Goal: Transaction & Acquisition: Purchase product/service

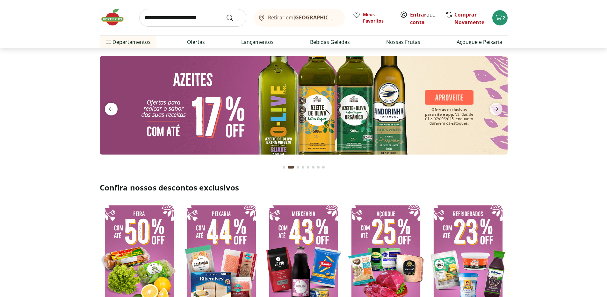
click at [113, 112] on icon "previous" at bounding box center [111, 109] width 8 height 8
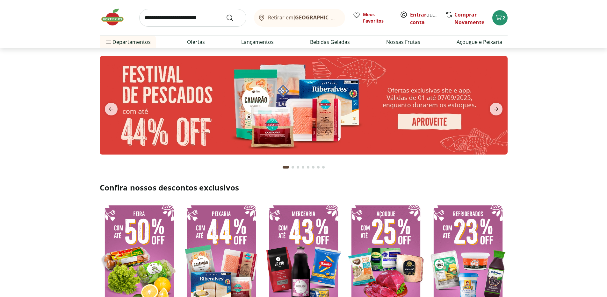
click at [397, 106] on img at bounding box center [304, 105] width 408 height 99
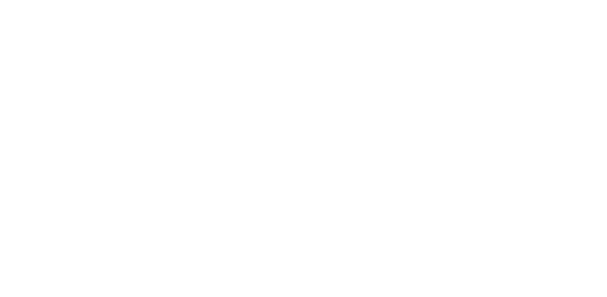
select select "**********"
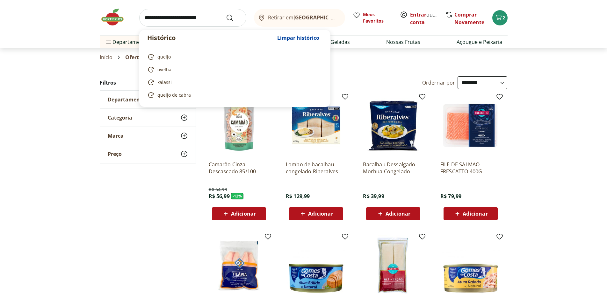
click at [213, 22] on input "search" at bounding box center [192, 18] width 107 height 18
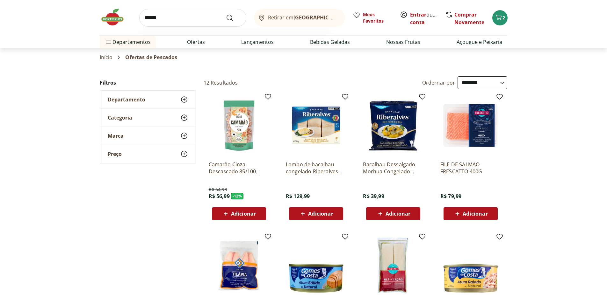
type input "******"
click at [226, 14] on button "Submit Search" at bounding box center [233, 18] width 15 height 8
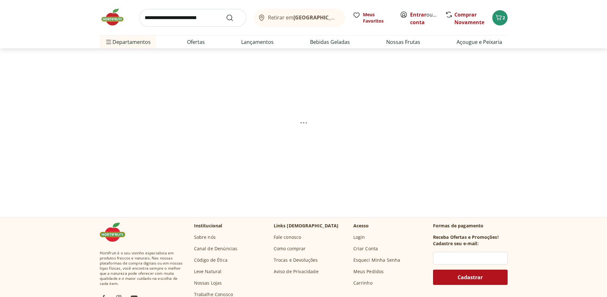
select select "**********"
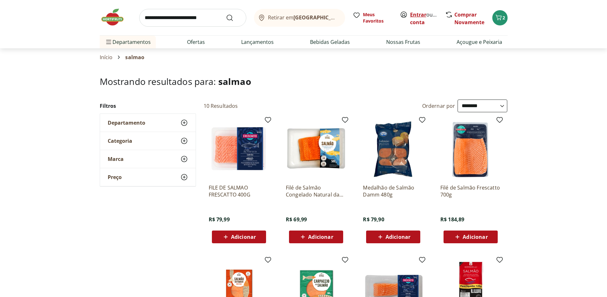
click at [418, 18] on link "Entrar" at bounding box center [418, 14] width 16 height 7
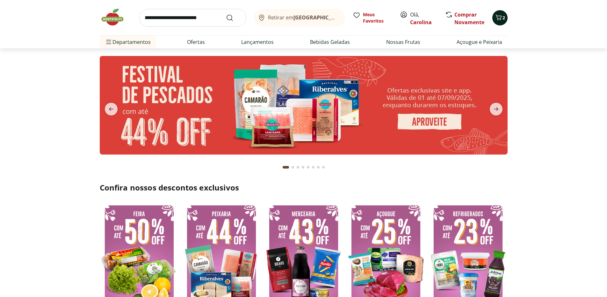
click at [502, 18] on span "2" at bounding box center [503, 18] width 3 height 6
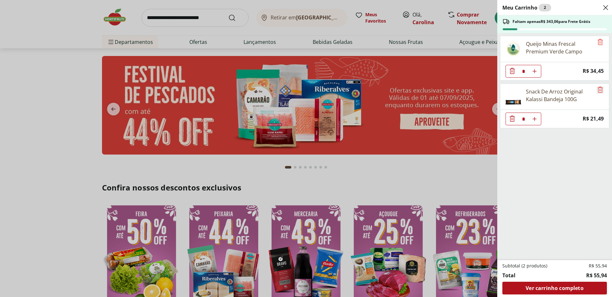
click at [598, 89] on icon "Remove" at bounding box center [600, 90] width 8 height 8
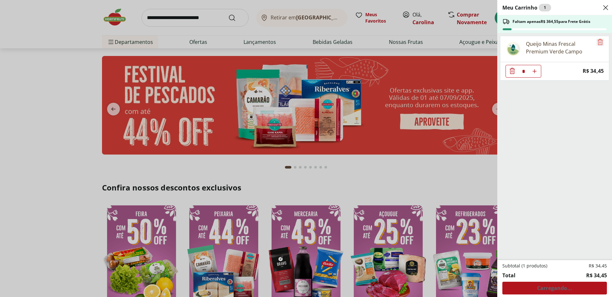
click at [596, 42] on icon "Remove" at bounding box center [600, 42] width 8 height 8
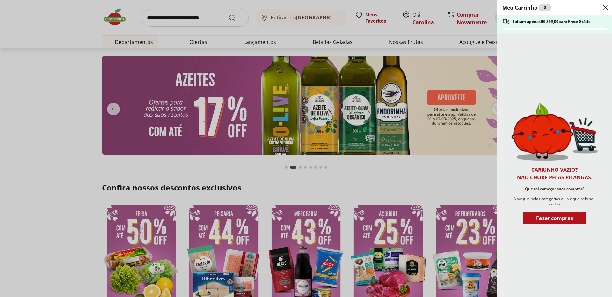
click at [606, 8] on icon "Close" at bounding box center [605, 8] width 8 height 8
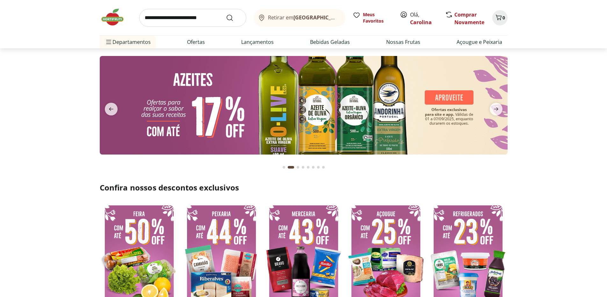
click at [209, 19] on input "search" at bounding box center [192, 18] width 107 height 18
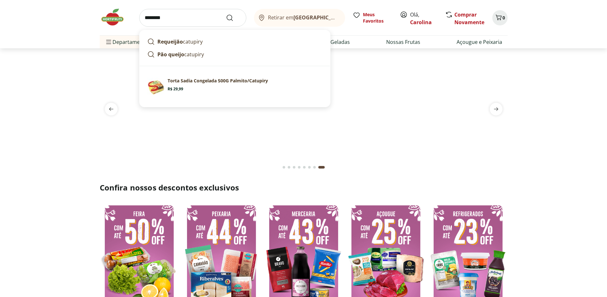
type input "********"
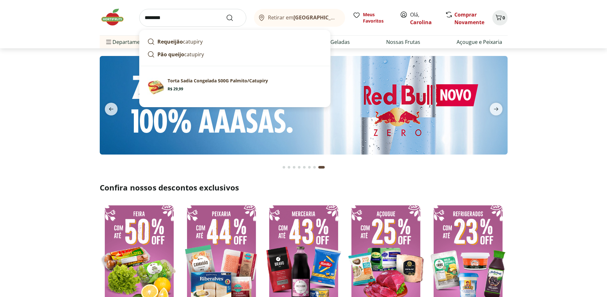
click at [226, 14] on button "Submit Search" at bounding box center [233, 18] width 15 height 8
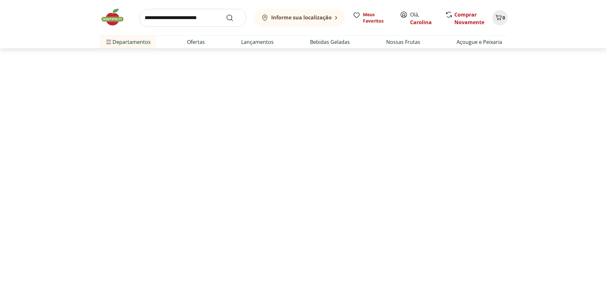
select select "**********"
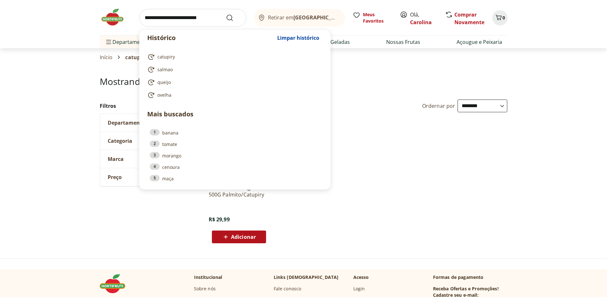
click at [193, 18] on input "search" at bounding box center [192, 18] width 107 height 18
type input "*"
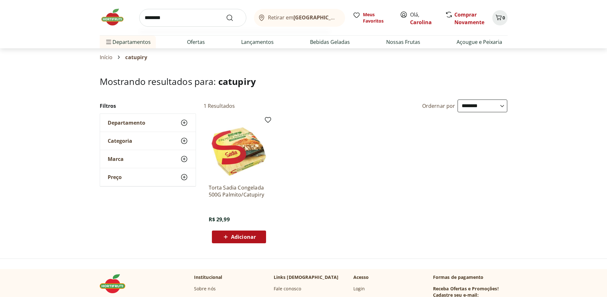
type input "*********"
click button "Submit Search" at bounding box center [233, 18] width 15 height 8
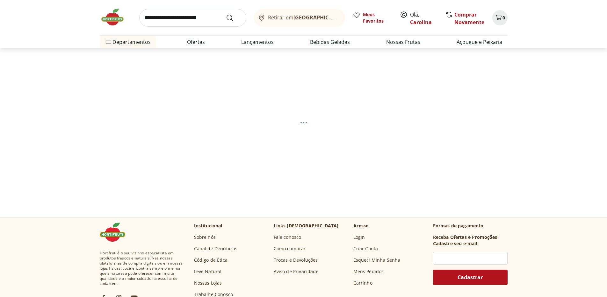
select select "**********"
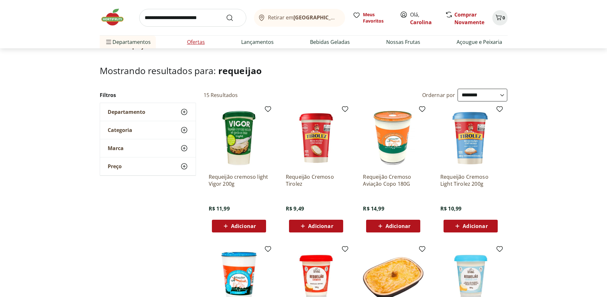
scroll to position [11, 0]
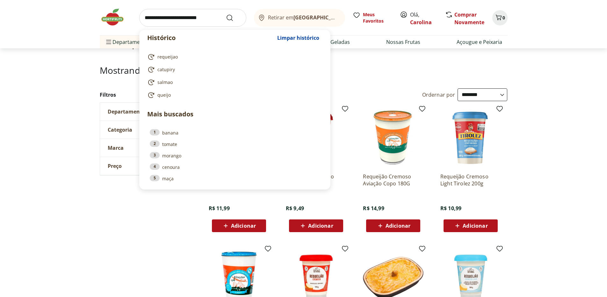
click at [165, 23] on input "search" at bounding box center [192, 18] width 107 height 18
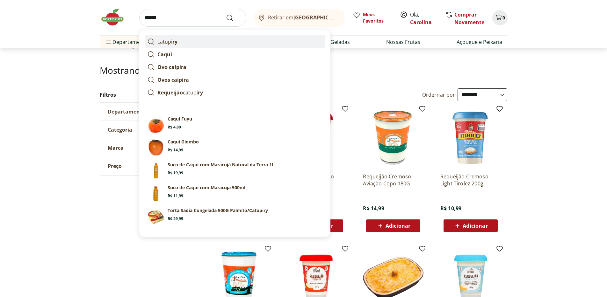
click at [162, 41] on p "catupi ry" at bounding box center [167, 42] width 20 height 8
type input "********"
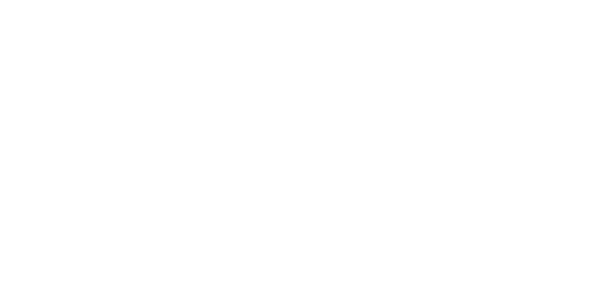
select select "**********"
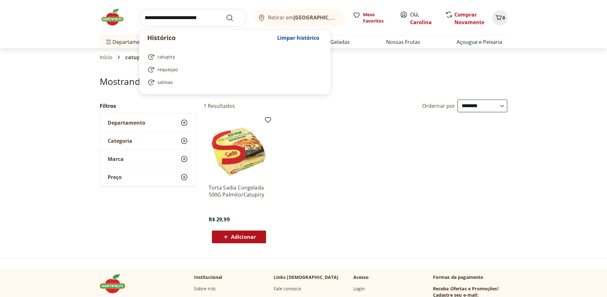
click at [178, 19] on input "search" at bounding box center [192, 18] width 107 height 18
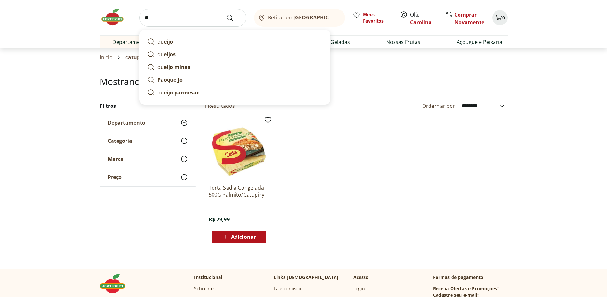
type input "*"
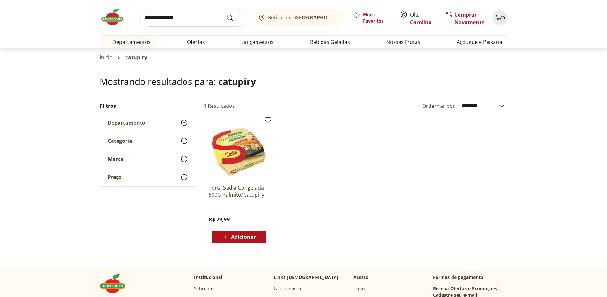
type input "**********"
click button "Submit Search" at bounding box center [233, 18] width 15 height 8
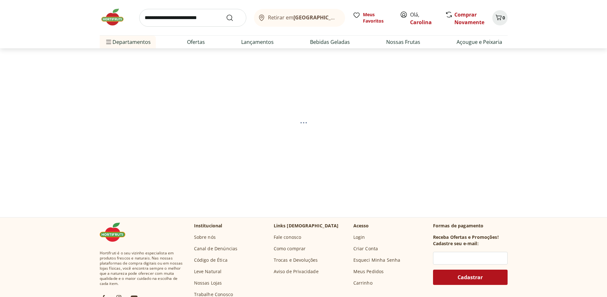
select select "**********"
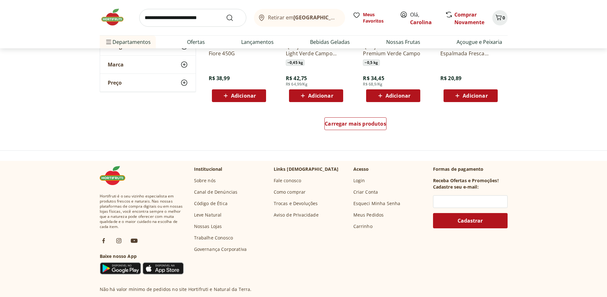
scroll to position [373, 0]
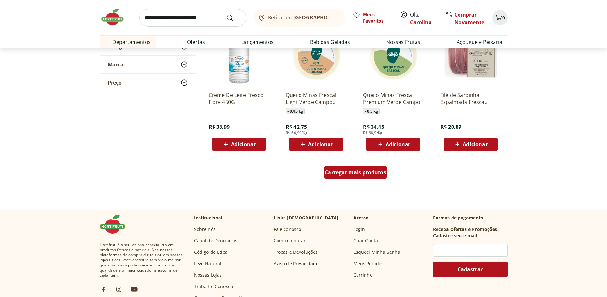
click at [376, 179] on link "Carregar mais produtos" at bounding box center [355, 173] width 62 height 15
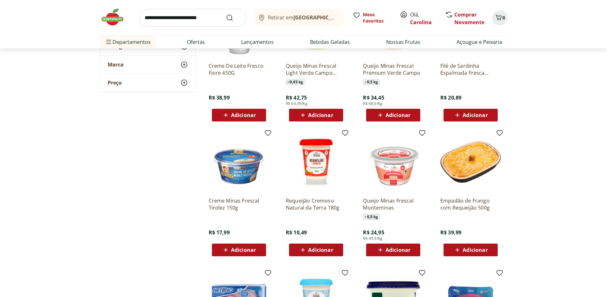
scroll to position [497, 0]
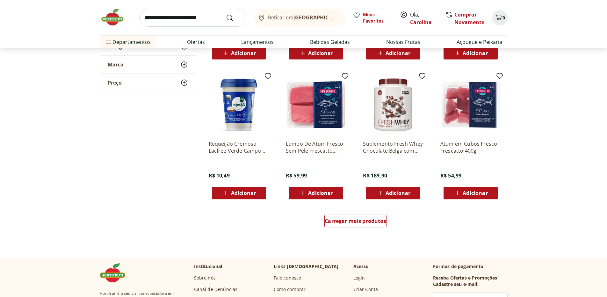
scroll to position [734, 0]
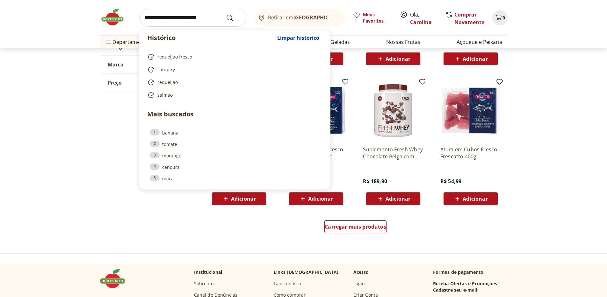
click at [166, 16] on input "search" at bounding box center [192, 18] width 107 height 18
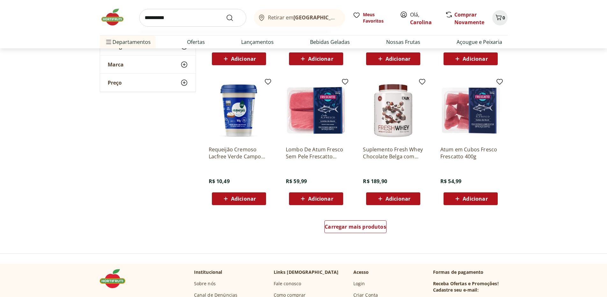
type input "**********"
click at [226, 14] on button "Submit Search" at bounding box center [233, 18] width 15 height 8
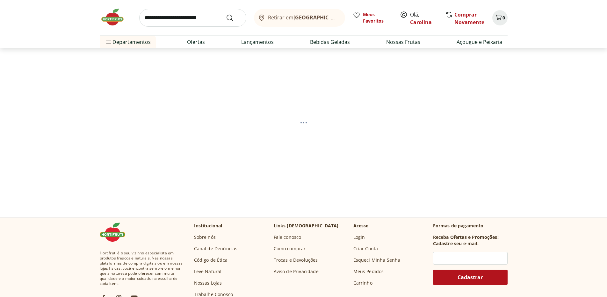
select select "**********"
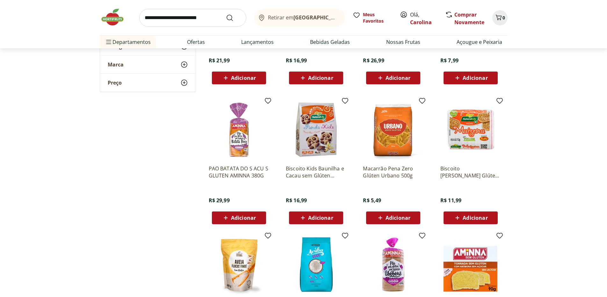
scroll to position [323, 0]
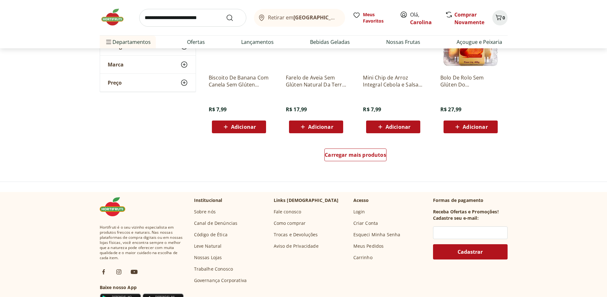
scroll to position [732, 0]
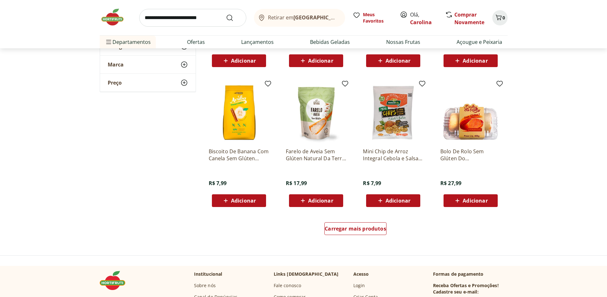
click at [118, 19] on img at bounding box center [116, 17] width 32 height 19
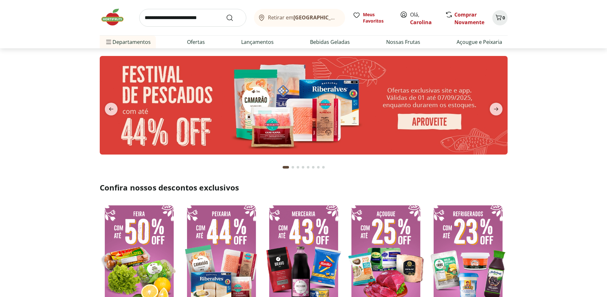
click at [177, 19] on input "search" at bounding box center [192, 18] width 107 height 18
type input "***"
click at [226, 14] on button "Submit Search" at bounding box center [233, 18] width 15 height 8
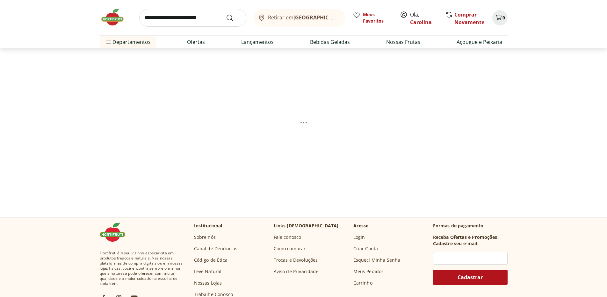
select select "**********"
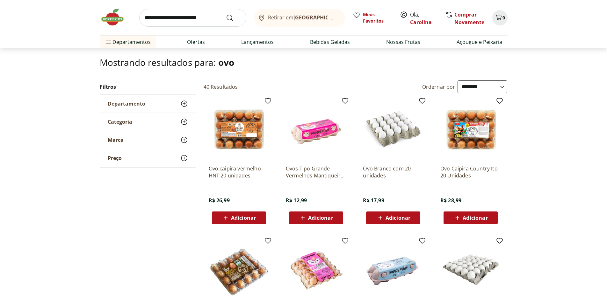
scroll to position [31, 0]
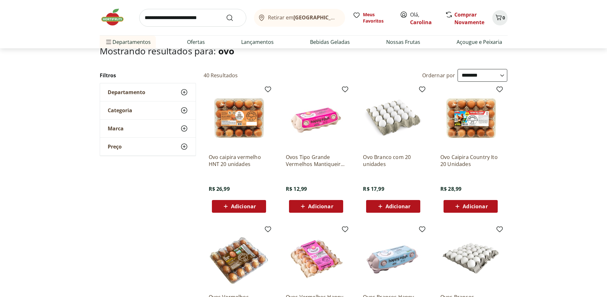
click at [476, 205] on span "Adicionar" at bounding box center [474, 206] width 25 height 5
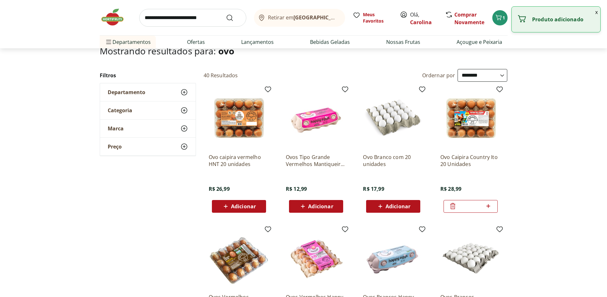
click at [223, 22] on input "search" at bounding box center [192, 18] width 107 height 18
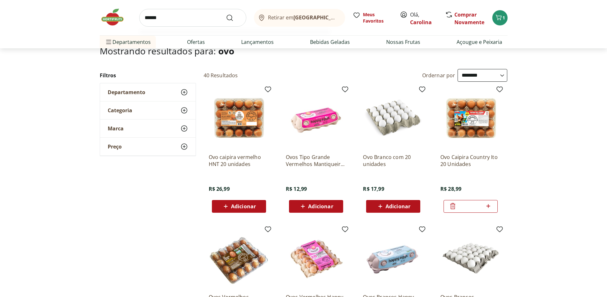
type input "******"
click at [226, 14] on button "Submit Search" at bounding box center [233, 18] width 15 height 8
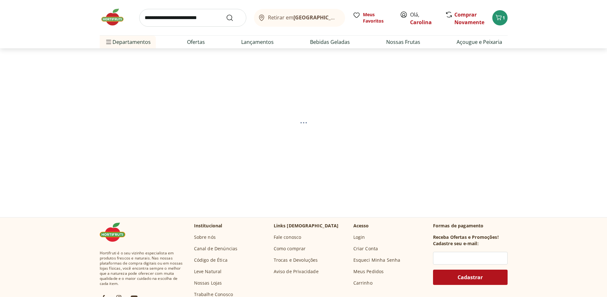
select select "**********"
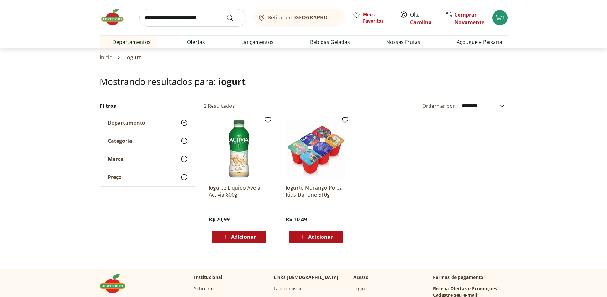
click at [178, 23] on input "search" at bounding box center [192, 18] width 107 height 18
type input "**********"
click at [226, 14] on button "Submit Search" at bounding box center [233, 18] width 15 height 8
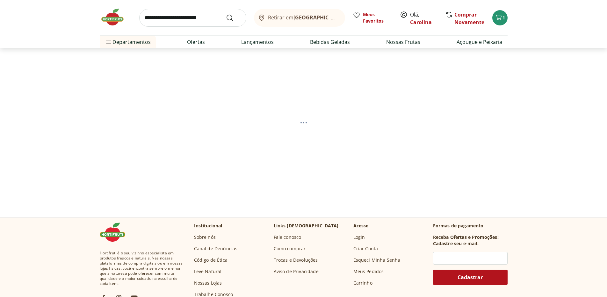
select select "**********"
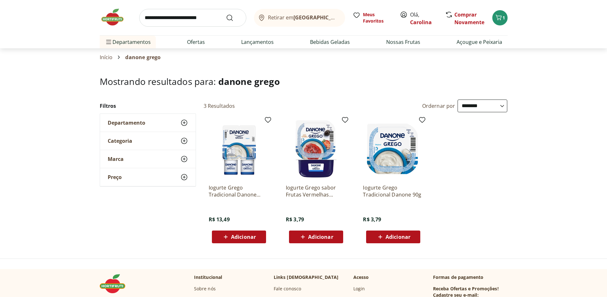
scroll to position [1, 0]
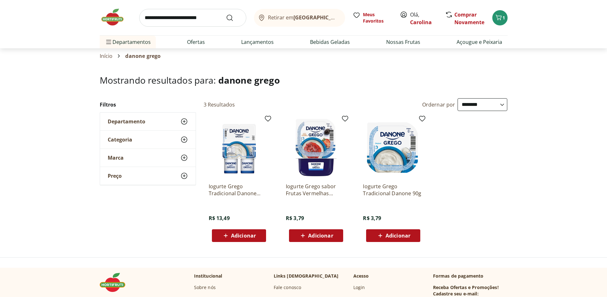
click at [249, 144] on img at bounding box center [239, 148] width 61 height 61
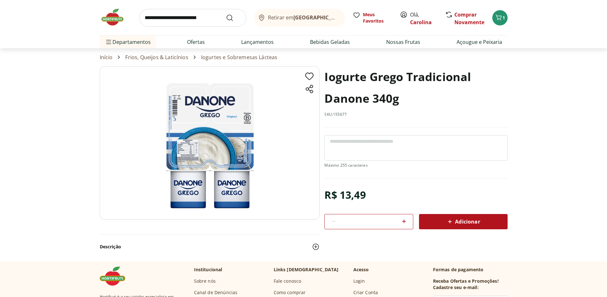
scroll to position [1, 0]
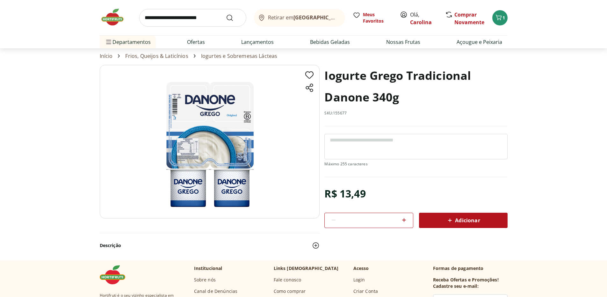
select select "**********"
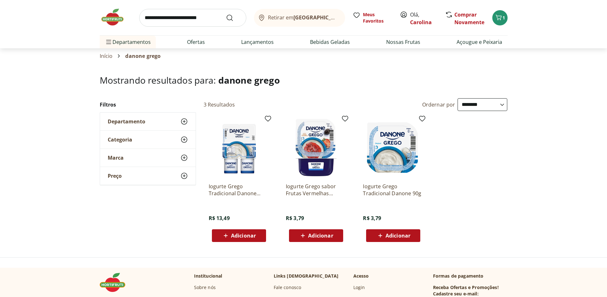
click at [407, 233] on span "Adicionar" at bounding box center [397, 235] width 25 height 5
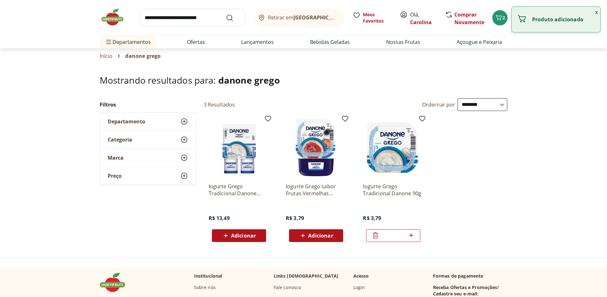
click at [411, 234] on icon at bounding box center [411, 236] width 8 height 8
type input "*"
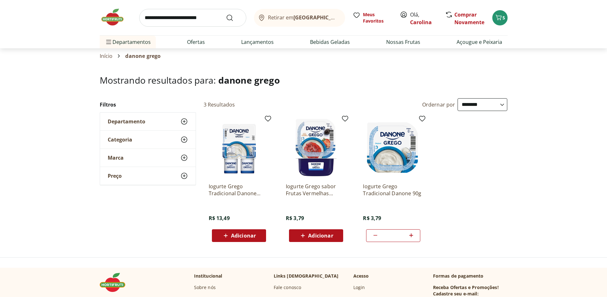
click at [115, 14] on img at bounding box center [116, 17] width 32 height 19
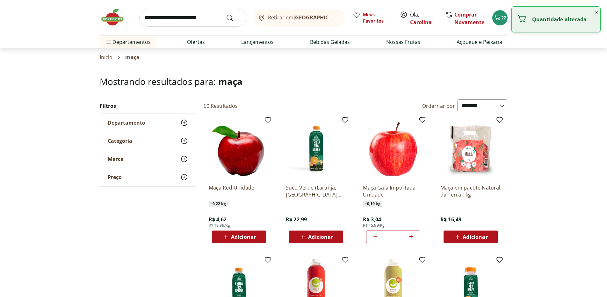
select select "**********"
click at [174, 15] on input "search" at bounding box center [192, 18] width 107 height 18
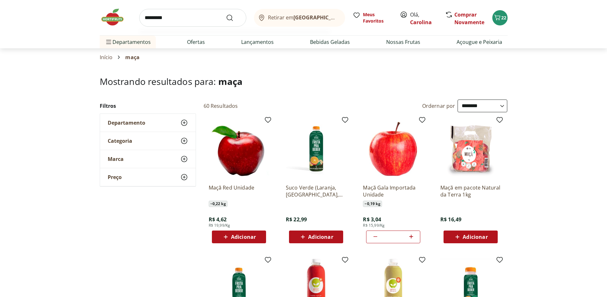
type input "*********"
click at [226, 14] on button "Submit Search" at bounding box center [233, 18] width 15 height 8
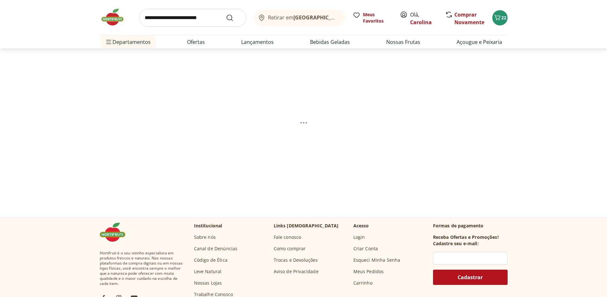
select select "**********"
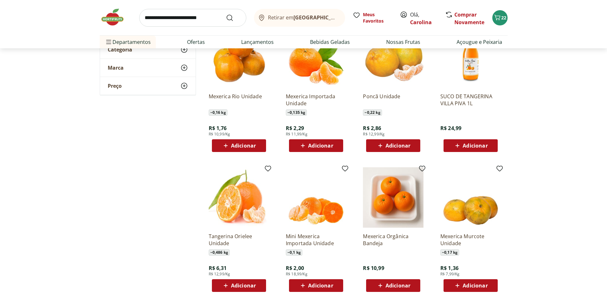
scroll to position [97, 0]
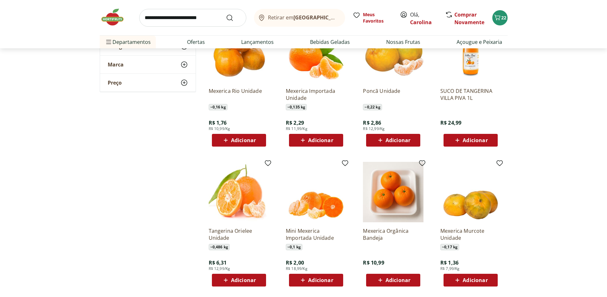
click at [331, 280] on span "Adicionar" at bounding box center [320, 280] width 25 height 5
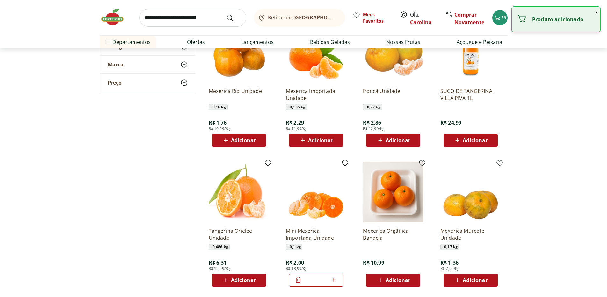
click at [333, 279] on icon at bounding box center [334, 280] width 4 height 4
type input "*"
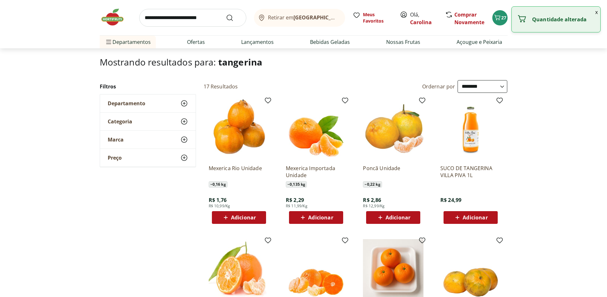
scroll to position [0, 0]
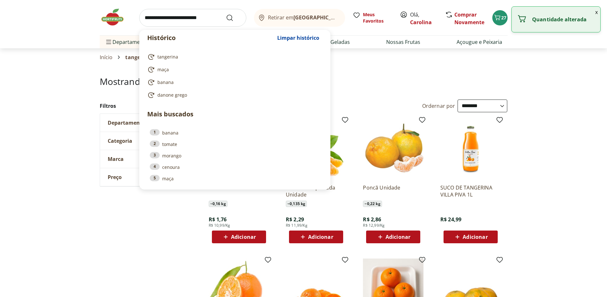
click at [180, 18] on input "search" at bounding box center [192, 18] width 107 height 18
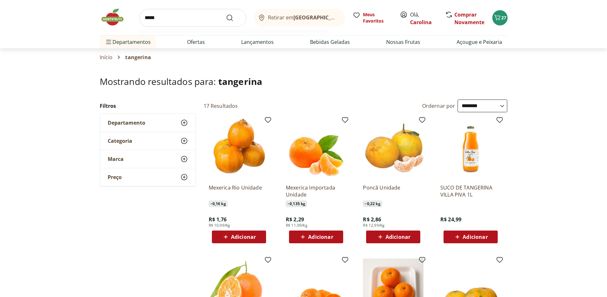
type input "******"
click button "Submit Search" at bounding box center [233, 18] width 15 height 8
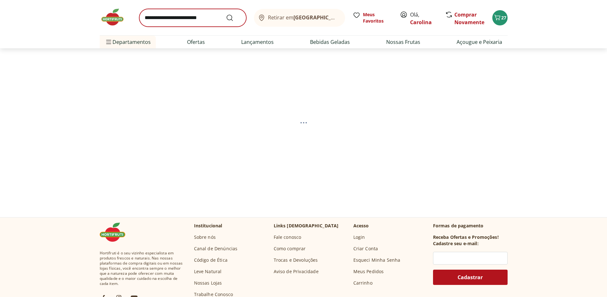
select select "**********"
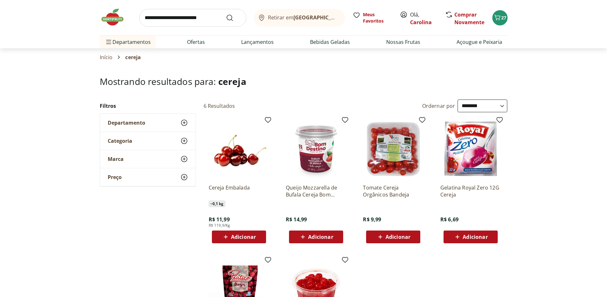
click at [258, 241] on div "Adicionar" at bounding box center [239, 237] width 44 height 11
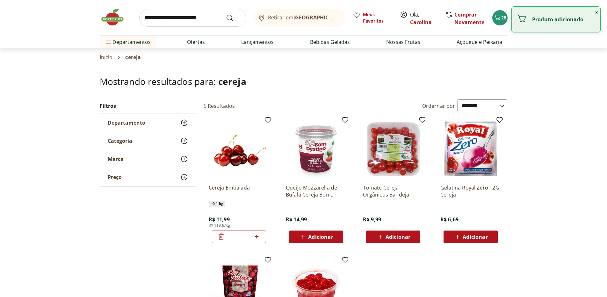
click at [257, 239] on icon at bounding box center [257, 237] width 8 height 8
type input "*"
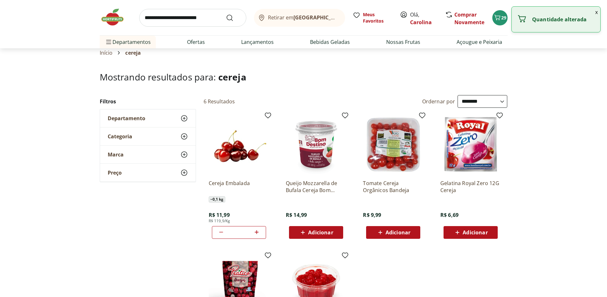
scroll to position [10, 0]
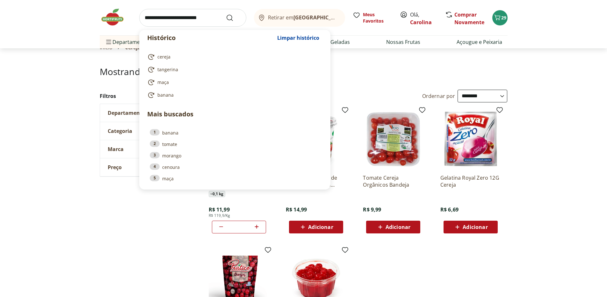
click at [186, 20] on input "search" at bounding box center [192, 18] width 107 height 18
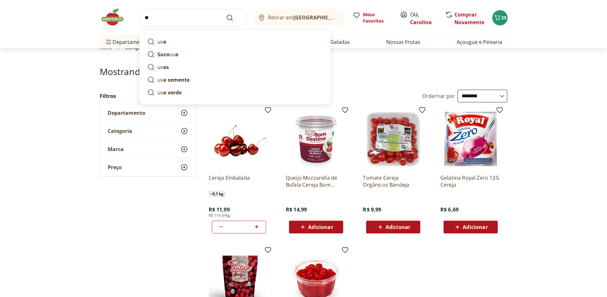
type input "*"
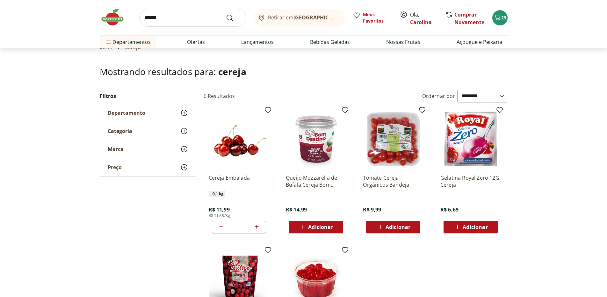
type input "*******"
click button "Submit Search" at bounding box center [233, 18] width 15 height 8
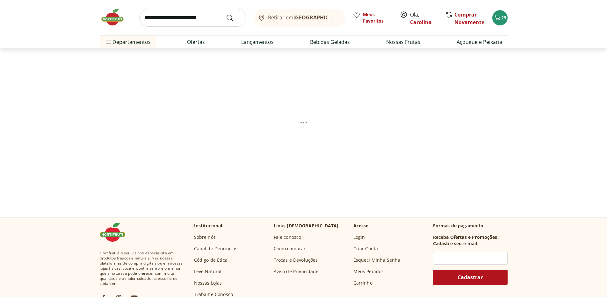
select select "**********"
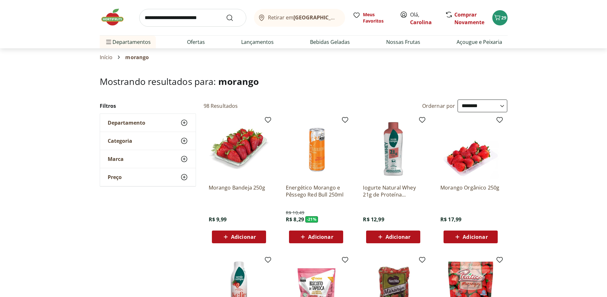
click at [254, 238] on span "Adicionar" at bounding box center [243, 237] width 25 height 5
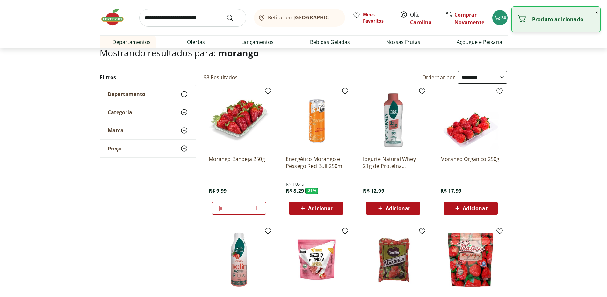
scroll to position [61, 0]
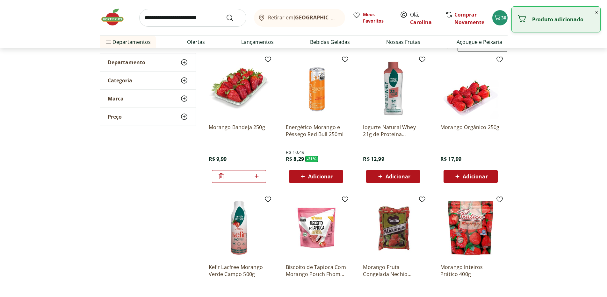
click at [256, 177] on icon at bounding box center [257, 177] width 4 height 4
type input "*"
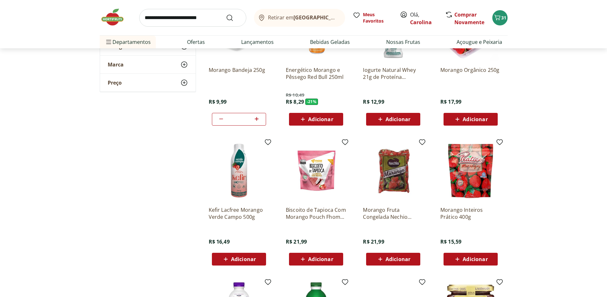
scroll to position [0, 0]
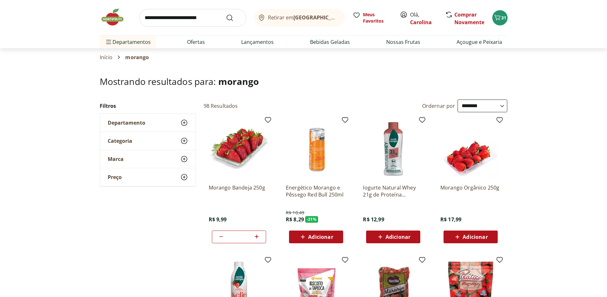
click at [116, 18] on img at bounding box center [116, 17] width 32 height 19
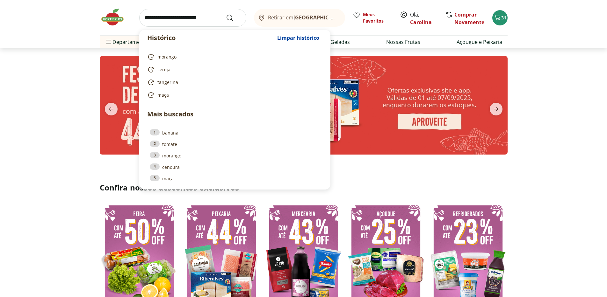
click at [203, 16] on input "search" at bounding box center [192, 18] width 107 height 18
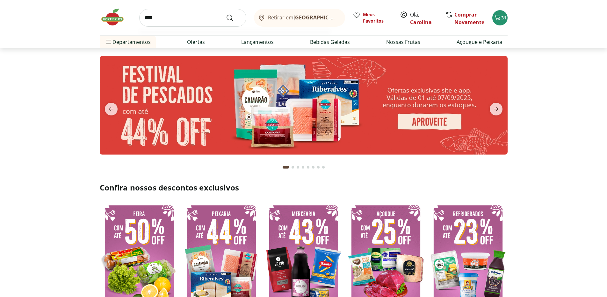
type input "****"
click at [226, 14] on button "Submit Search" at bounding box center [233, 18] width 15 height 8
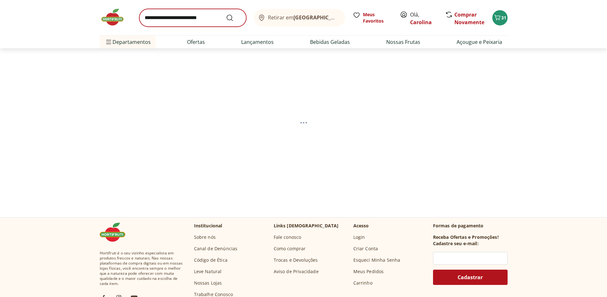
select select "**********"
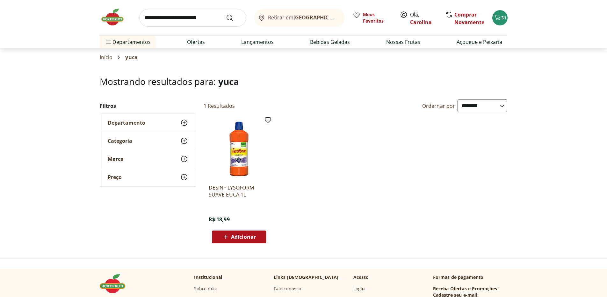
click at [117, 19] on img at bounding box center [116, 17] width 32 height 19
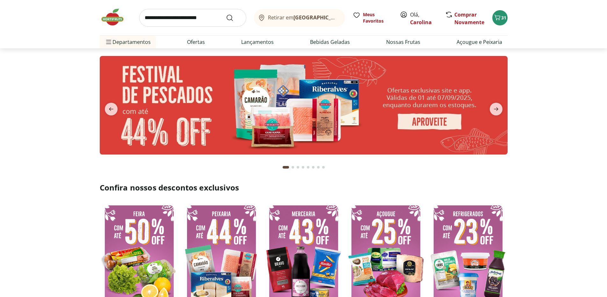
click at [211, 19] on input "search" at bounding box center [192, 18] width 107 height 18
type input "**********"
click button "Submit Search" at bounding box center [233, 18] width 15 height 8
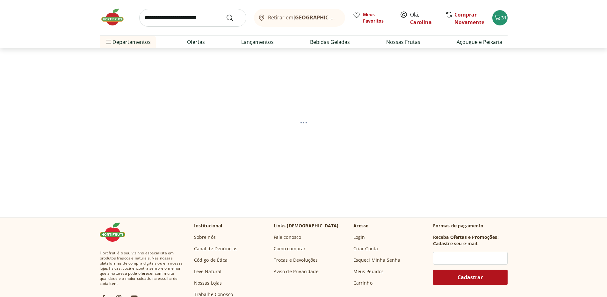
select select "**********"
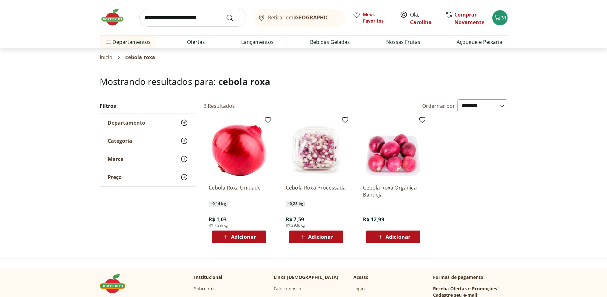
click at [250, 242] on div "Adicionar" at bounding box center [239, 237] width 44 height 11
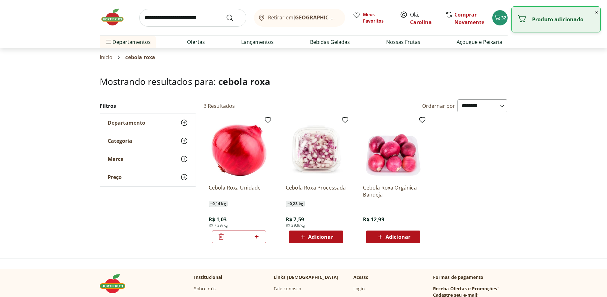
click at [253, 240] on icon at bounding box center [257, 237] width 8 height 8
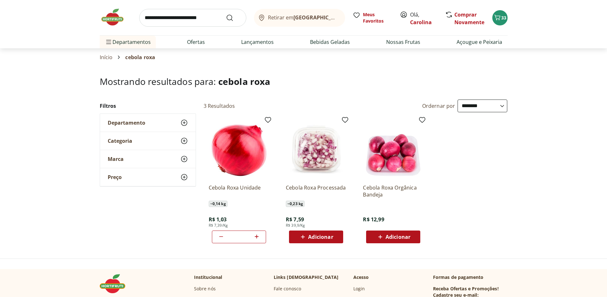
click at [260, 235] on icon at bounding box center [257, 237] width 8 height 8
type input "*"
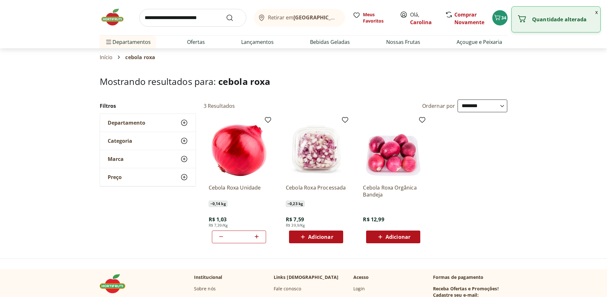
click at [107, 20] on img at bounding box center [116, 17] width 32 height 19
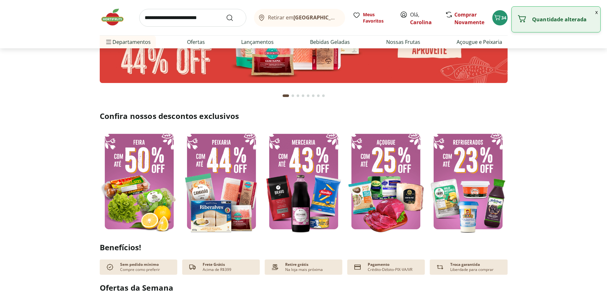
scroll to position [130, 0]
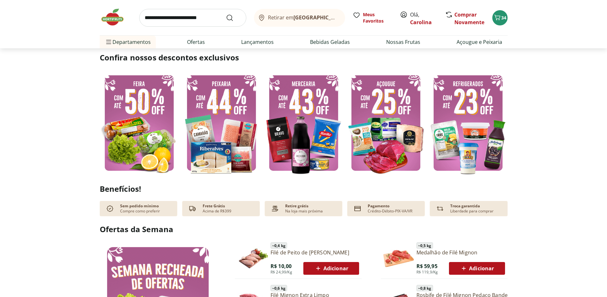
click at [460, 133] on img at bounding box center [467, 122] width 79 height 105
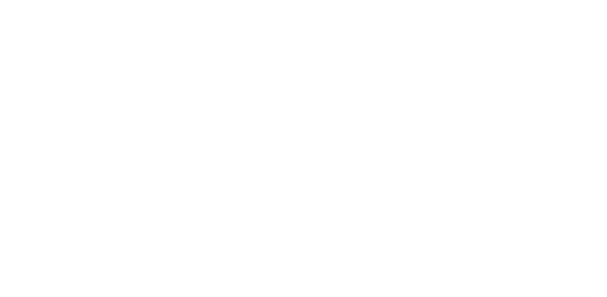
select select "**********"
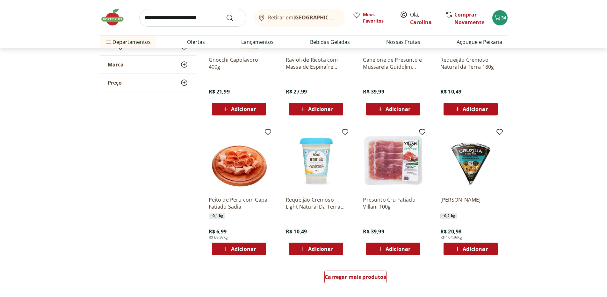
scroll to position [291, 0]
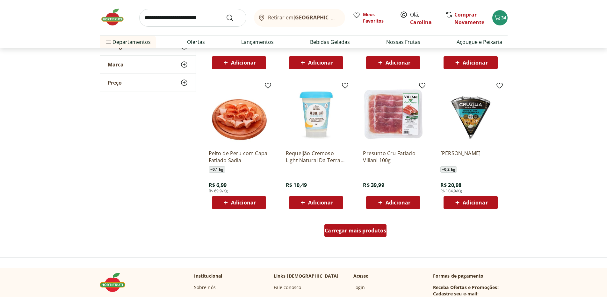
click at [365, 232] on span "Carregar mais produtos" at bounding box center [355, 230] width 61 height 5
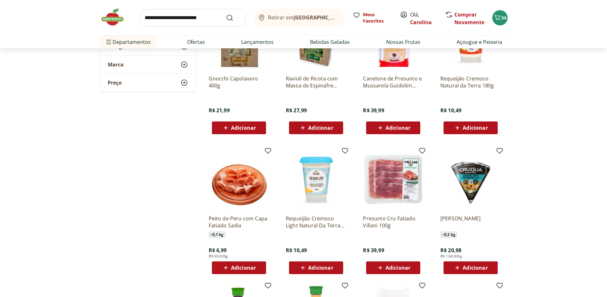
scroll to position [191, 0]
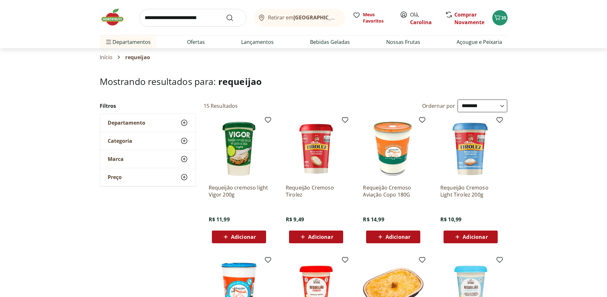
select select "**********"
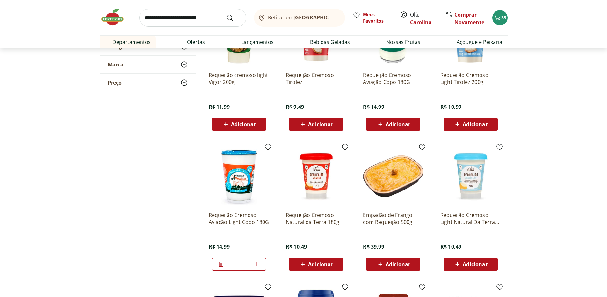
click at [222, 265] on icon at bounding box center [221, 265] width 8 height 8
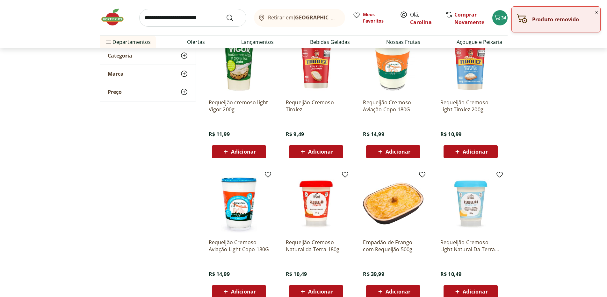
scroll to position [54, 0]
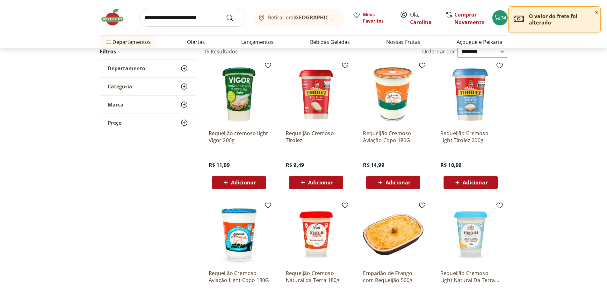
click at [406, 184] on span "Adicionar" at bounding box center [397, 182] width 25 height 5
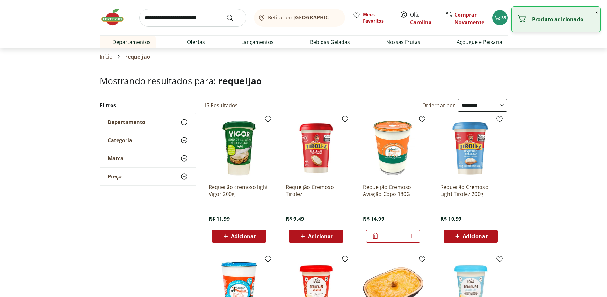
scroll to position [0, 0]
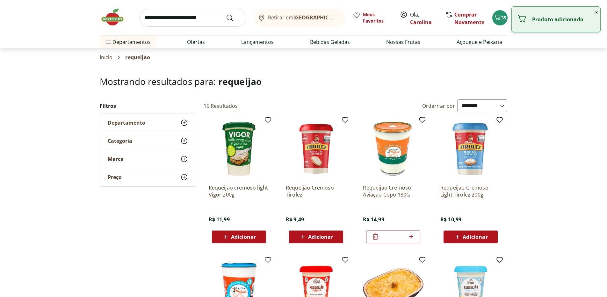
click at [117, 18] on img at bounding box center [116, 17] width 32 height 19
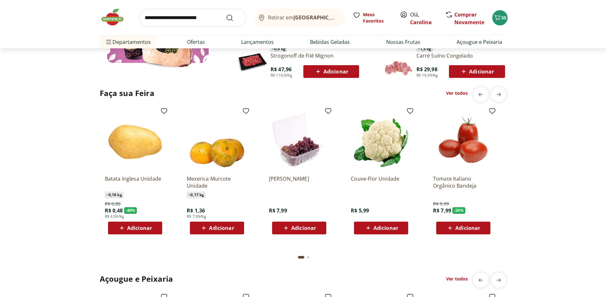
scroll to position [466, 0]
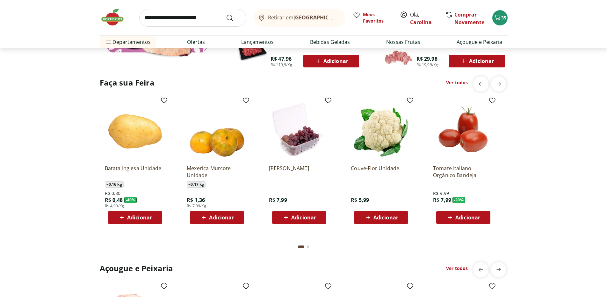
click at [156, 217] on div "Adicionar" at bounding box center [135, 217] width 44 height 11
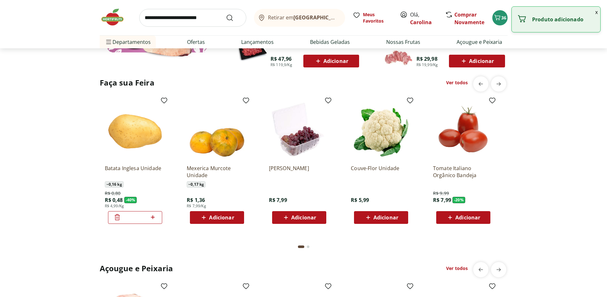
click at [154, 216] on icon at bounding box center [153, 218] width 8 height 8
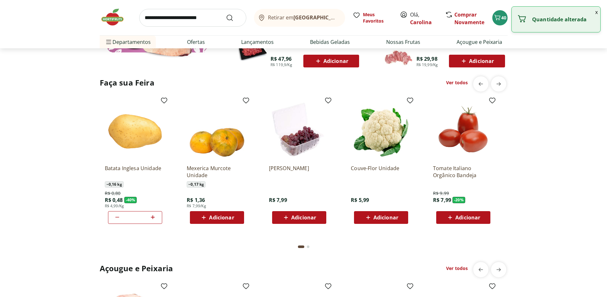
type input "*"
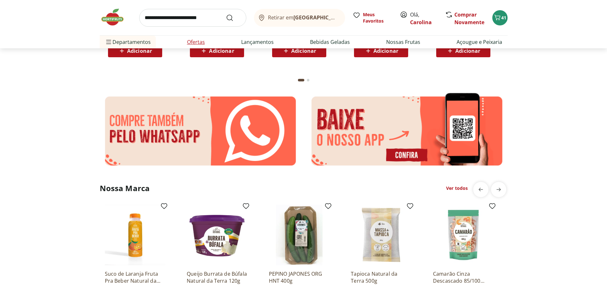
scroll to position [814, 0]
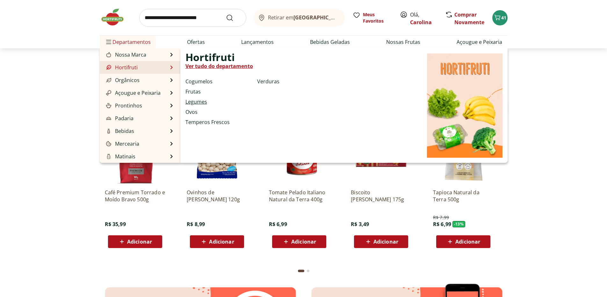
click at [201, 100] on link "Legumes" at bounding box center [196, 102] width 22 height 8
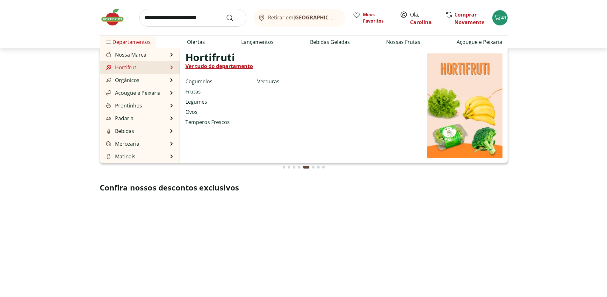
select select "**********"
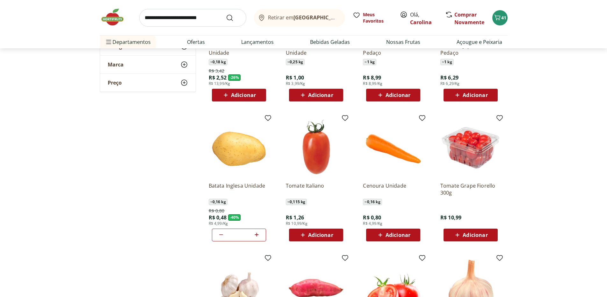
scroll to position [119, 0]
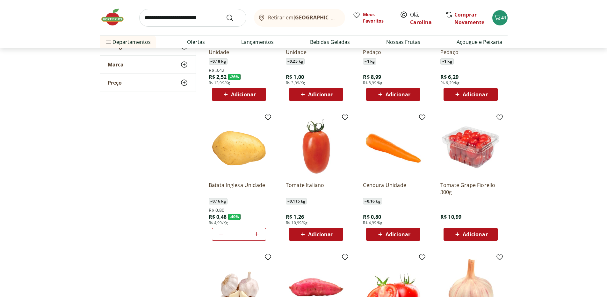
click at [411, 235] on div "Adicionar" at bounding box center [393, 234] width 44 height 11
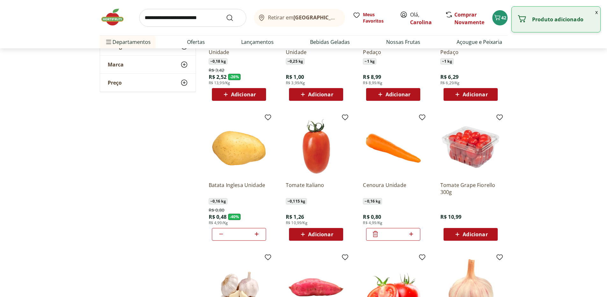
click at [411, 235] on icon at bounding box center [411, 235] width 8 height 8
type input "*"
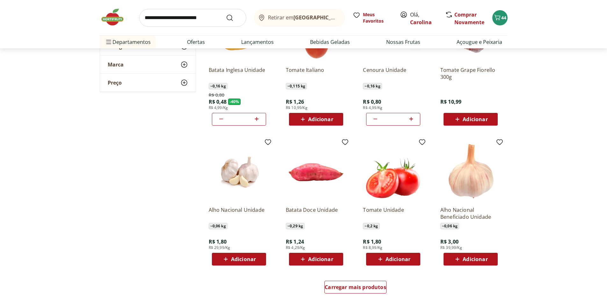
scroll to position [15, 0]
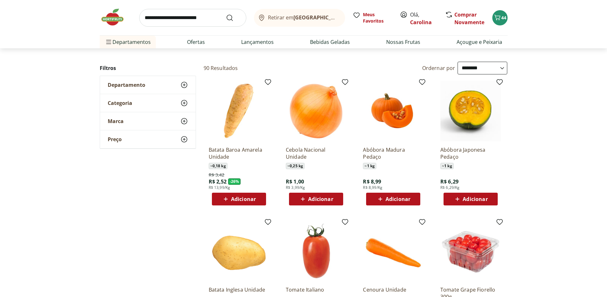
click at [415, 198] on div "Adicionar" at bounding box center [393, 199] width 44 height 11
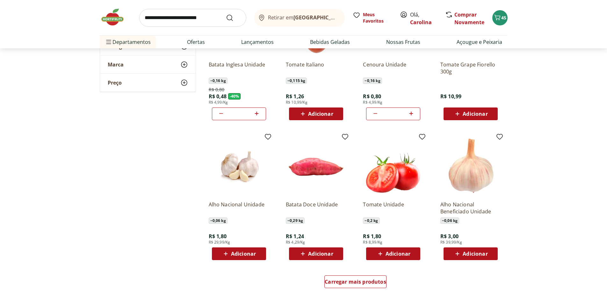
scroll to position [303, 0]
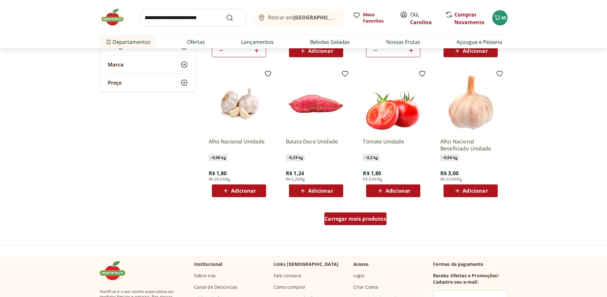
click at [375, 218] on span "Carregar mais produtos" at bounding box center [355, 219] width 61 height 5
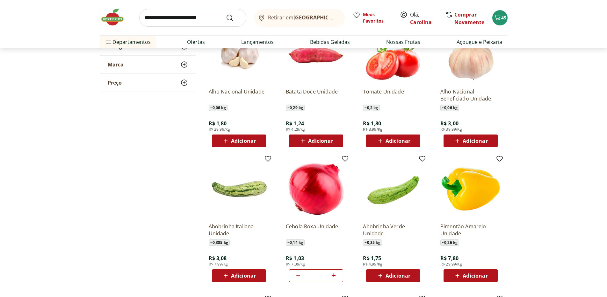
scroll to position [419, 0]
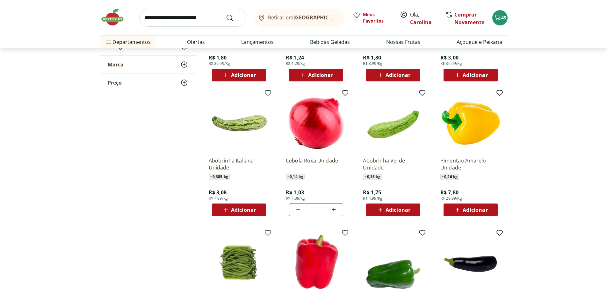
click at [260, 211] on div "Adicionar" at bounding box center [239, 209] width 44 height 11
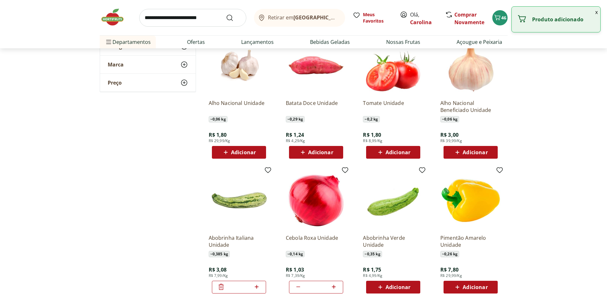
scroll to position [293, 0]
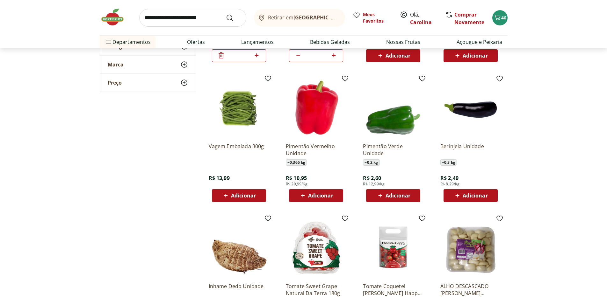
scroll to position [589, 0]
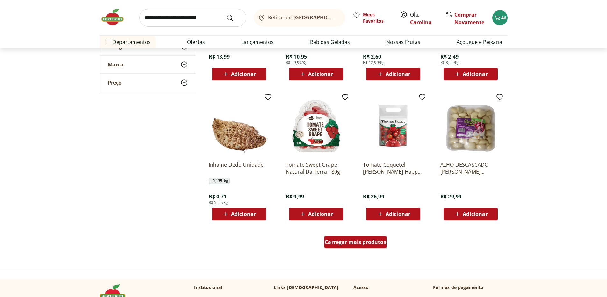
click at [376, 244] on span "Carregar mais produtos" at bounding box center [355, 242] width 61 height 5
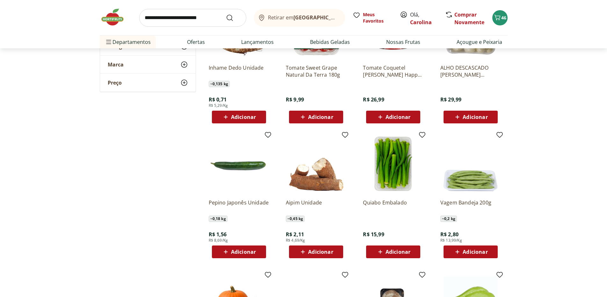
scroll to position [804, 0]
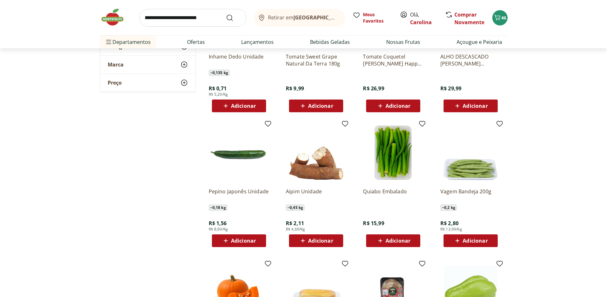
click at [335, 241] on div "Adicionar" at bounding box center [316, 240] width 44 height 11
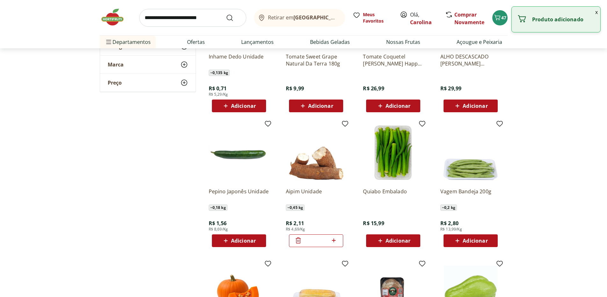
click at [335, 241] on icon at bounding box center [334, 241] width 8 height 8
type input "*"
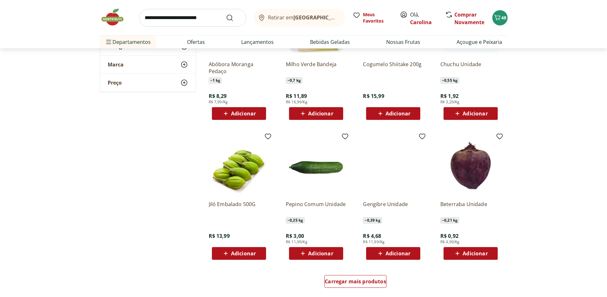
scroll to position [1075, 0]
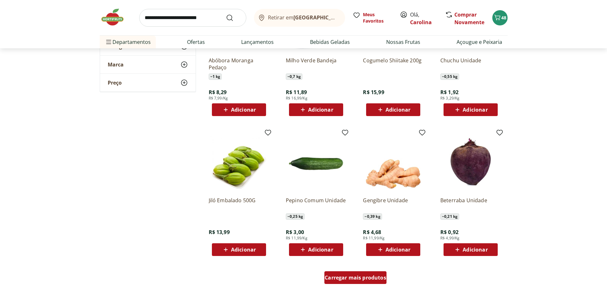
click at [376, 278] on span "Carregar mais produtos" at bounding box center [355, 278] width 61 height 5
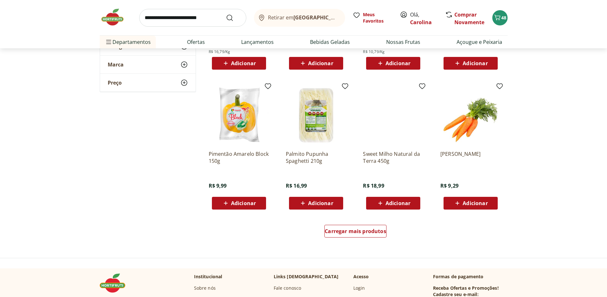
scroll to position [1537, 0]
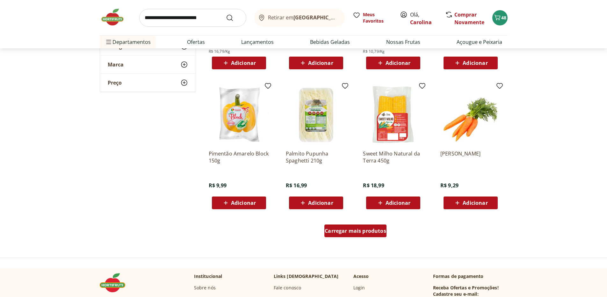
click at [376, 236] on div "Carregar mais produtos" at bounding box center [355, 231] width 62 height 13
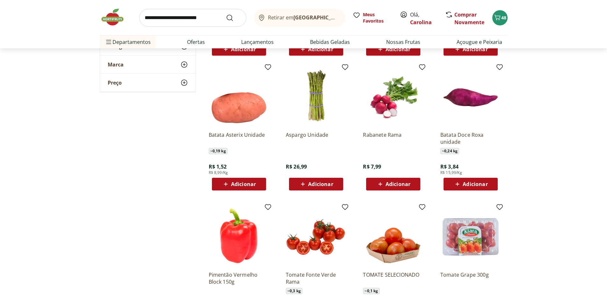
scroll to position [1696, 0]
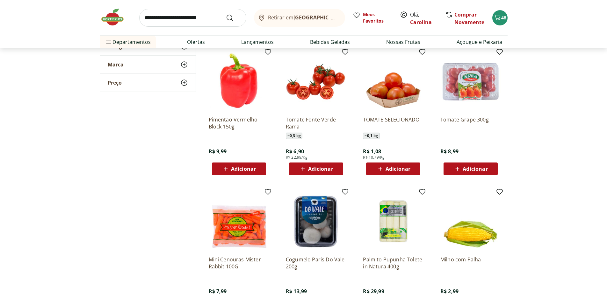
scroll to position [1971, 0]
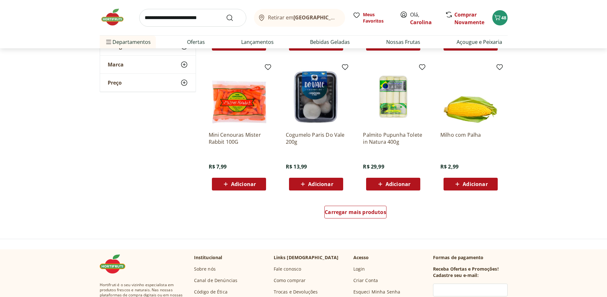
click at [375, 225] on div "Carregar mais produtos" at bounding box center [355, 213] width 309 height 31
click at [374, 221] on div "Carregar mais produtos" at bounding box center [355, 213] width 309 height 31
click at [374, 214] on span "Carregar mais produtos" at bounding box center [355, 212] width 61 height 5
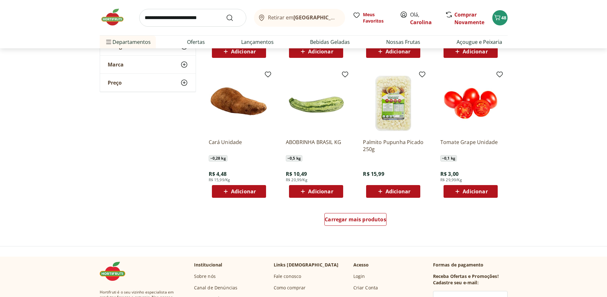
scroll to position [2385, 0]
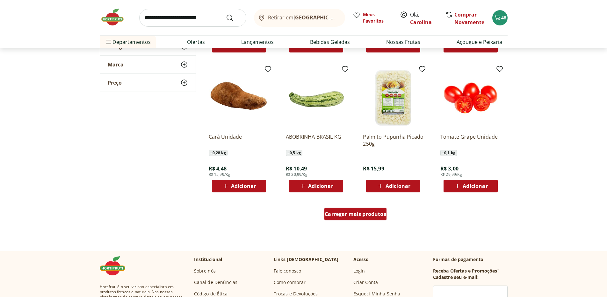
click at [374, 215] on span "Carregar mais produtos" at bounding box center [355, 214] width 61 height 5
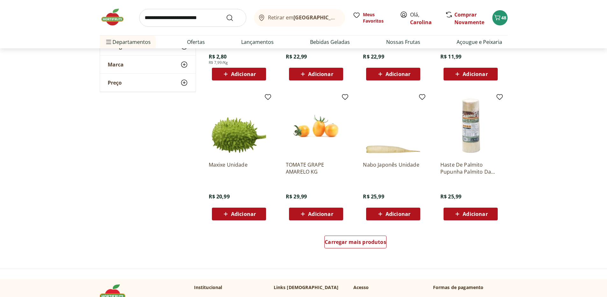
scroll to position [2805, 0]
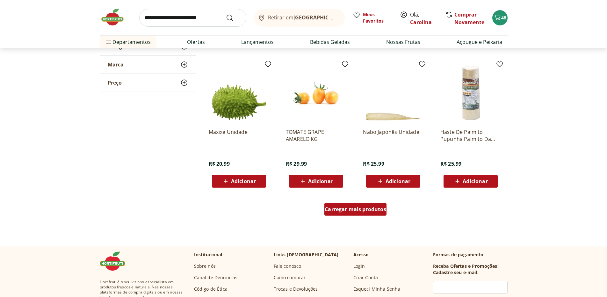
click at [377, 212] on span "Carregar mais produtos" at bounding box center [355, 209] width 61 height 5
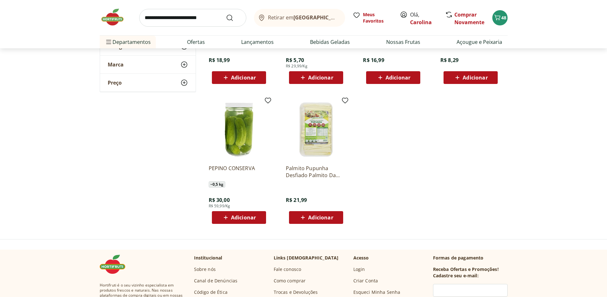
scroll to position [3044, 0]
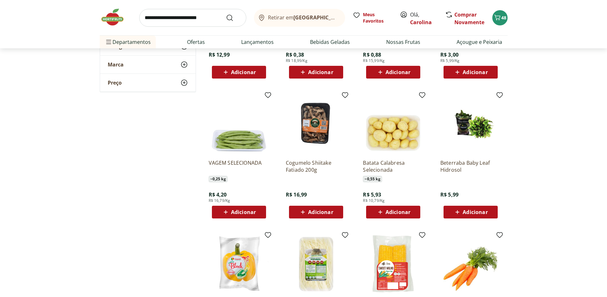
scroll to position [1377, 0]
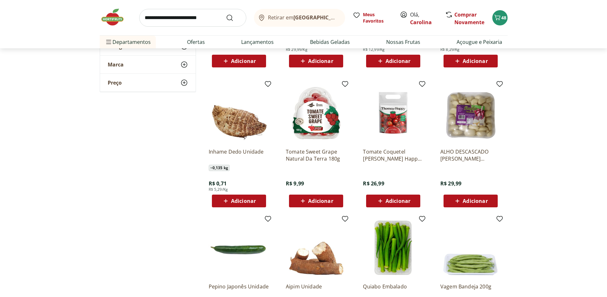
scroll to position [679, 0]
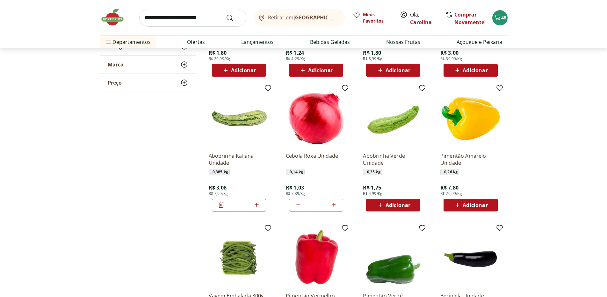
scroll to position [620, 0]
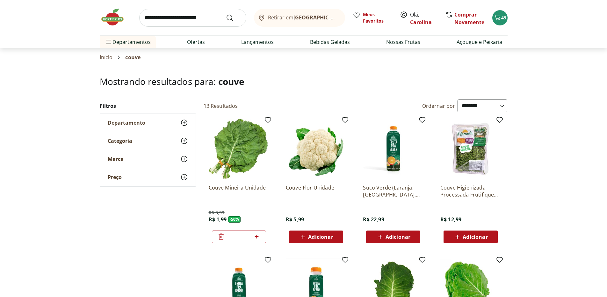
select select "**********"
click at [208, 21] on input "search" at bounding box center [192, 18] width 107 height 18
type input "********"
click button "Submit Search" at bounding box center [233, 18] width 15 height 8
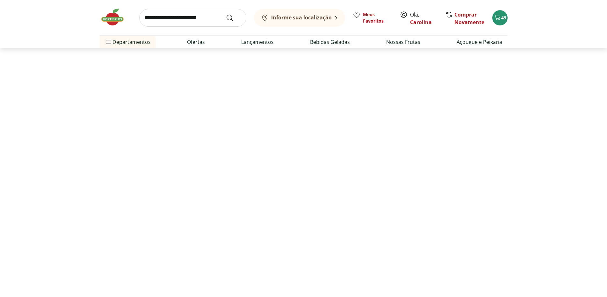
select select "**********"
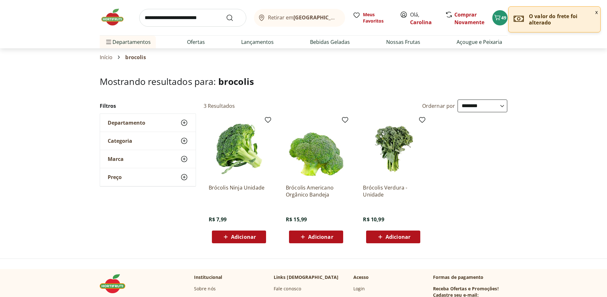
click at [260, 234] on div "Adicionar" at bounding box center [239, 237] width 44 height 11
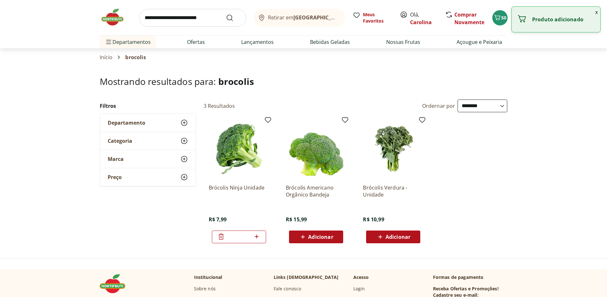
click at [259, 233] on icon at bounding box center [257, 237] width 8 height 8
type input "*"
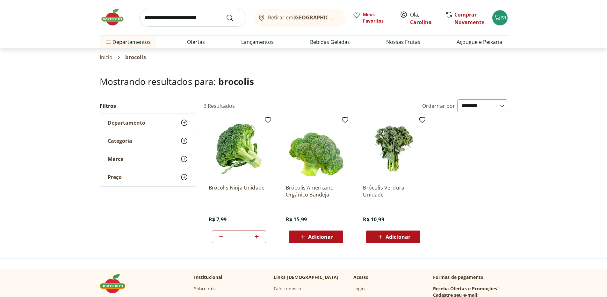
click at [598, 11] on header "Retirar em Rio de Janeiro/RJ Olá, Carolina 51 Retirar em Rio de Janeiro/RJ Meus…" at bounding box center [303, 24] width 607 height 48
click at [497, 17] on icon "Carrinho" at bounding box center [497, 18] width 8 height 8
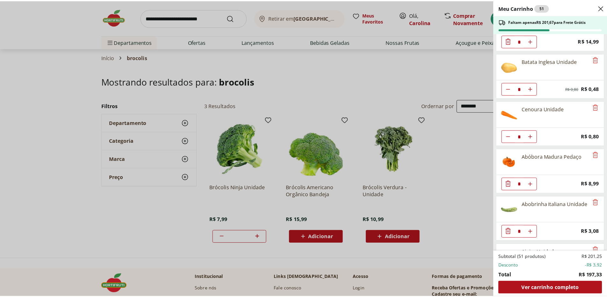
scroll to position [406, 0]
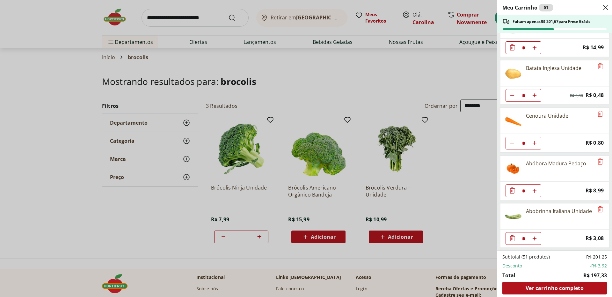
click at [359, 77] on div "Meu Carrinho 51 Faltam apenas R$ 201,67 para Frete Grátis Ovo Caipira Country I…" at bounding box center [306, 148] width 612 height 297
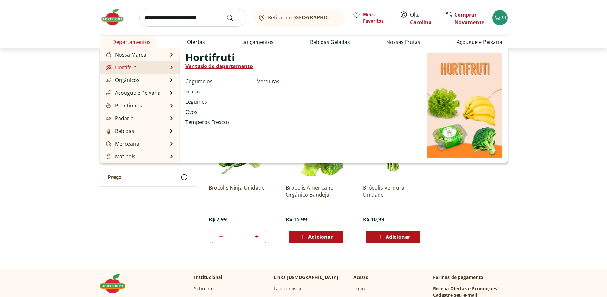
click at [200, 103] on link "Legumes" at bounding box center [196, 102] width 22 height 8
select select "**********"
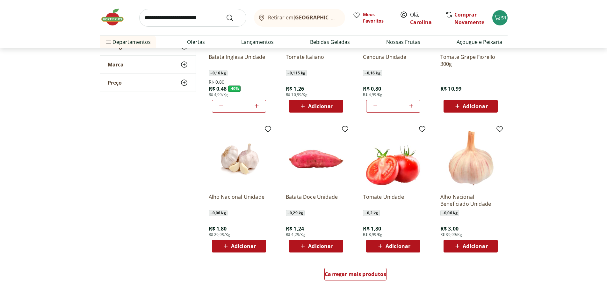
scroll to position [250, 0]
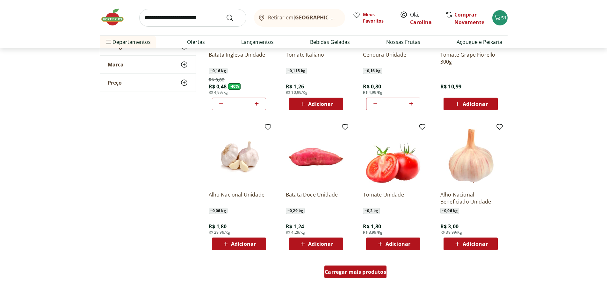
click at [368, 275] on span "Carregar mais produtos" at bounding box center [355, 272] width 61 height 5
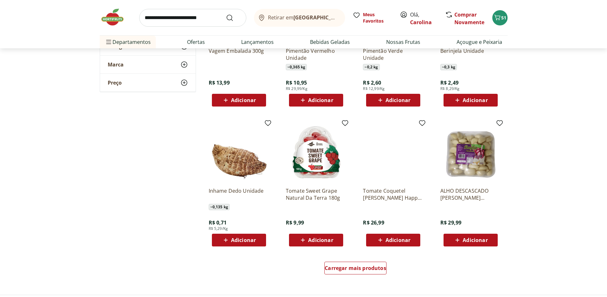
scroll to position [698, 0]
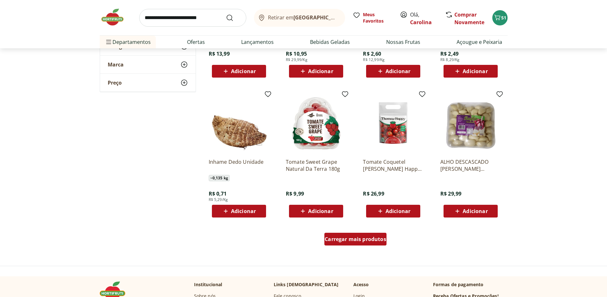
click at [371, 240] on span "Carregar mais produtos" at bounding box center [355, 239] width 61 height 5
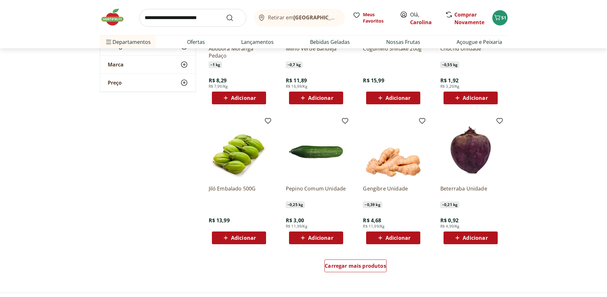
scroll to position [1092, 0]
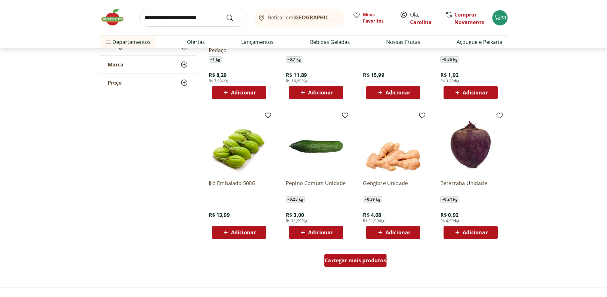
click at [372, 259] on span "Carregar mais produtos" at bounding box center [355, 260] width 61 height 5
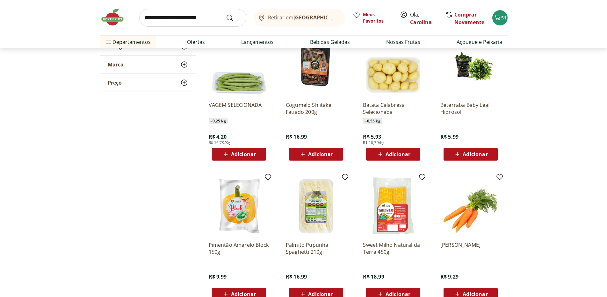
scroll to position [1579, 0]
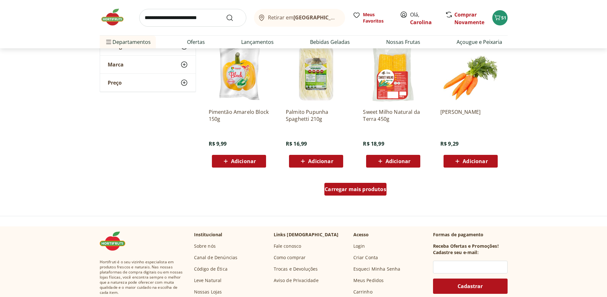
click at [370, 193] on div "Carregar mais produtos" at bounding box center [355, 189] width 62 height 13
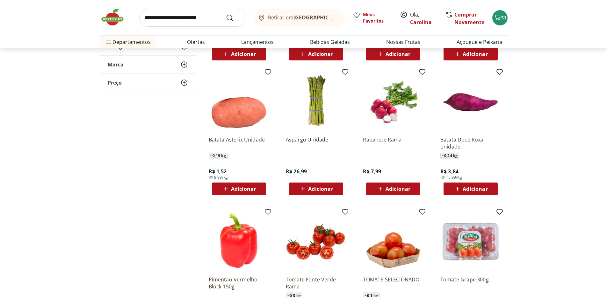
scroll to position [1687, 0]
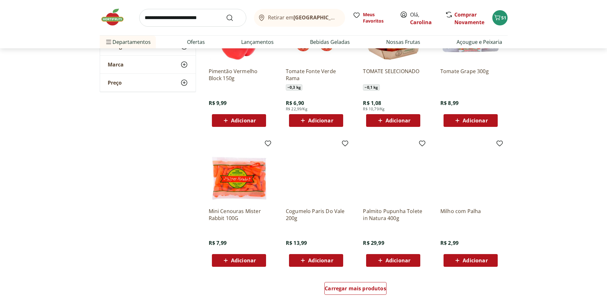
scroll to position [1906, 0]
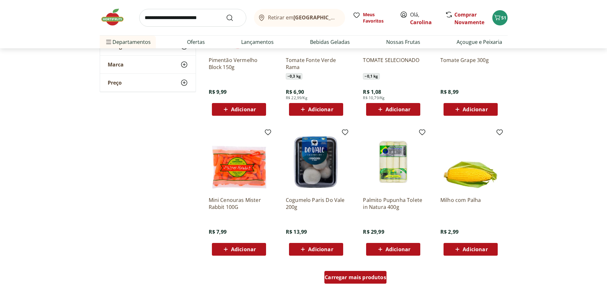
click at [372, 281] on div "Carregar mais produtos" at bounding box center [355, 277] width 62 height 13
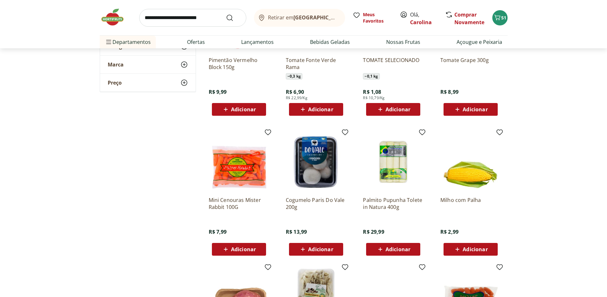
scroll to position [2029, 0]
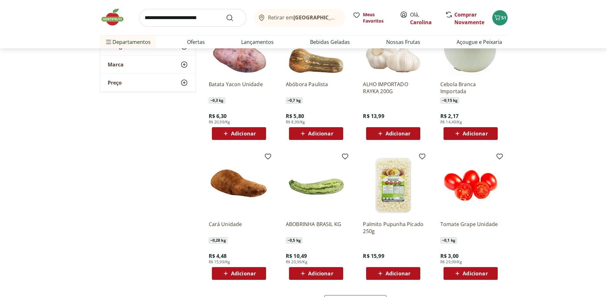
scroll to position [2353, 0]
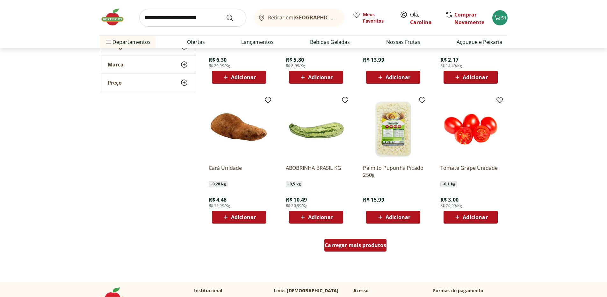
click at [366, 249] on div "Carregar mais produtos" at bounding box center [355, 245] width 62 height 13
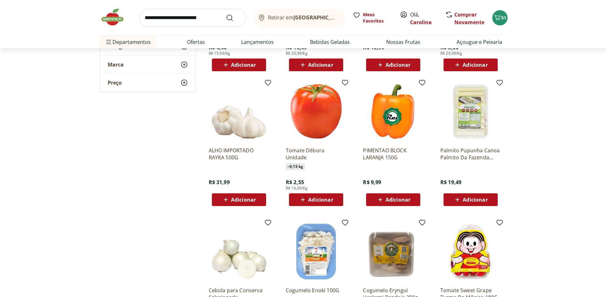
scroll to position [2557, 0]
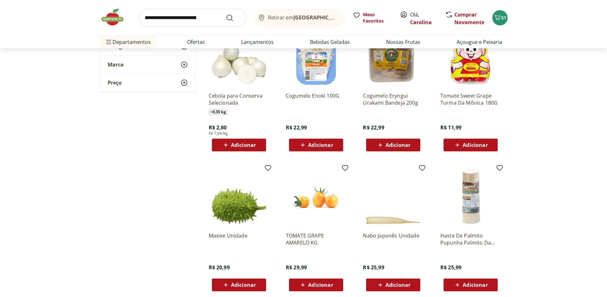
scroll to position [2822, 0]
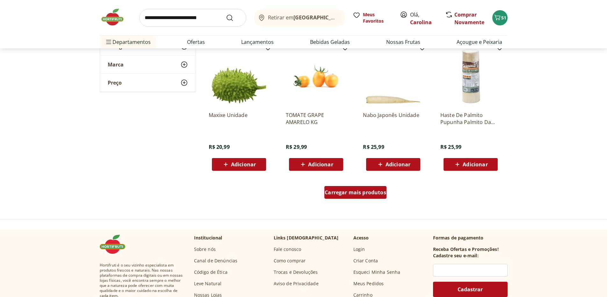
click at [372, 193] on span "Carregar mais produtos" at bounding box center [355, 192] width 61 height 5
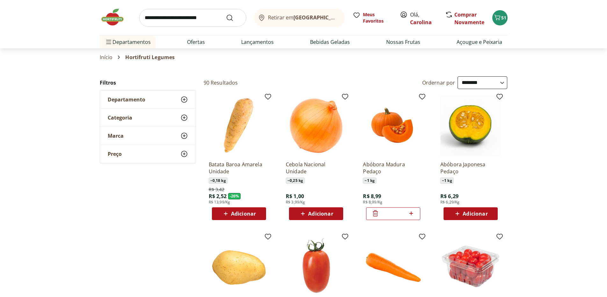
click at [255, 214] on span "Adicionar" at bounding box center [243, 213] width 25 height 5
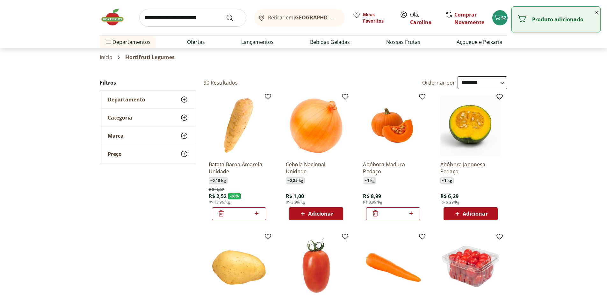
click at [256, 215] on icon at bounding box center [257, 214] width 8 height 8
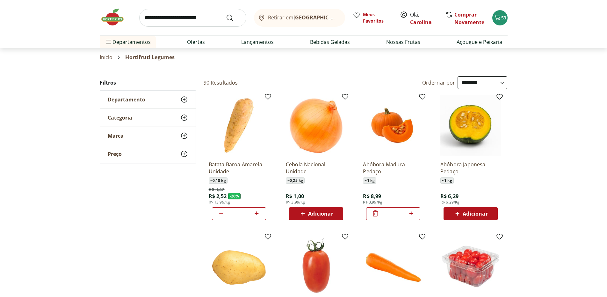
click at [259, 214] on icon at bounding box center [257, 214] width 8 height 8
type input "*"
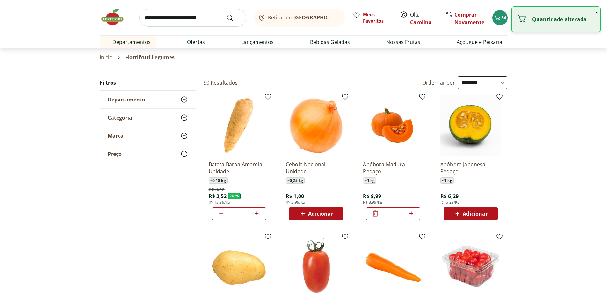
scroll to position [36, 0]
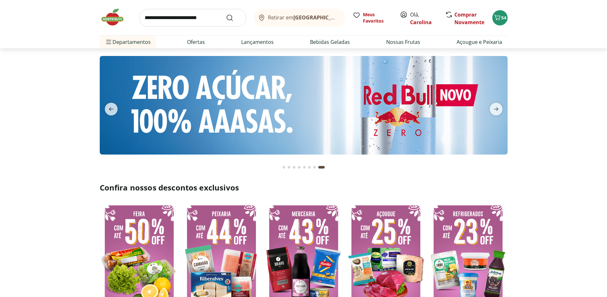
click at [113, 22] on img at bounding box center [116, 17] width 32 height 19
click at [162, 19] on input "search" at bounding box center [192, 18] width 107 height 18
type input "**********"
click at [226, 14] on button "Submit Search" at bounding box center [233, 18] width 15 height 8
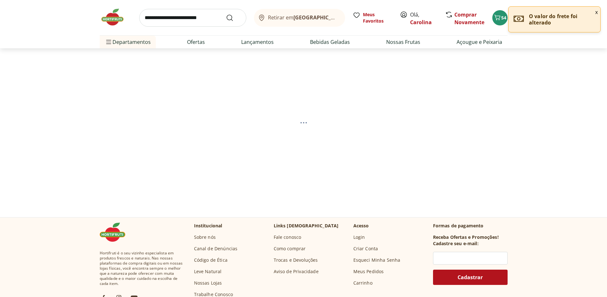
click at [597, 12] on button "x" at bounding box center [596, 12] width 8 height 11
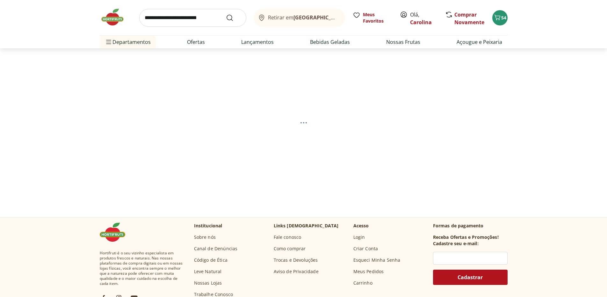
select select "**********"
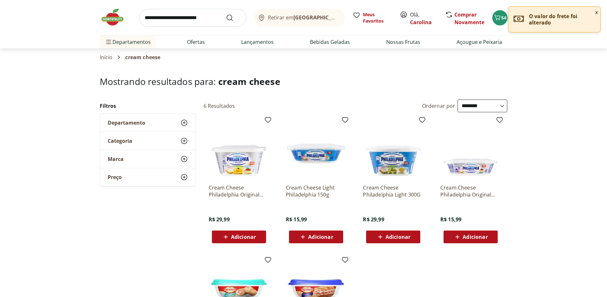
click at [596, 13] on button "x" at bounding box center [596, 12] width 8 height 11
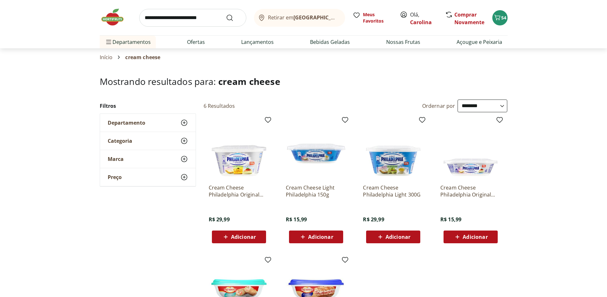
click at [477, 237] on span "Adicionar" at bounding box center [474, 237] width 25 height 5
click at [109, 18] on img at bounding box center [116, 17] width 32 height 19
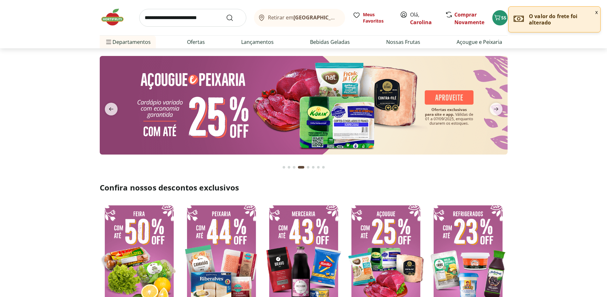
click at [203, 15] on input "search" at bounding box center [192, 18] width 107 height 18
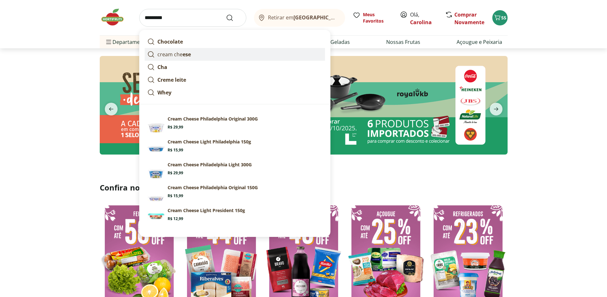
click at [194, 54] on link "cream che ese" at bounding box center [235, 54] width 180 height 13
type input "**********"
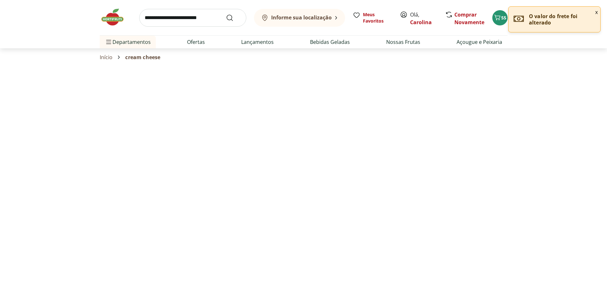
select select "**********"
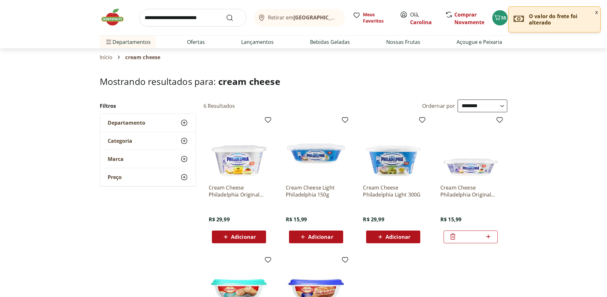
click at [202, 18] on input "search" at bounding box center [192, 18] width 107 height 18
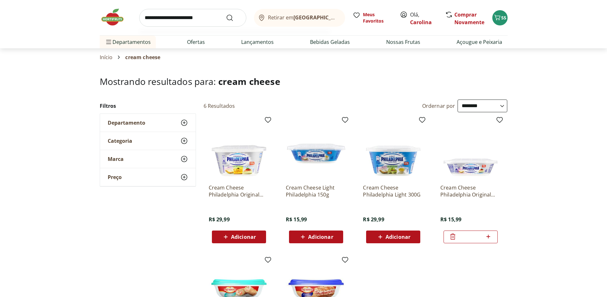
type input "**********"
click at [226, 14] on button "Submit Search" at bounding box center [233, 18] width 15 height 8
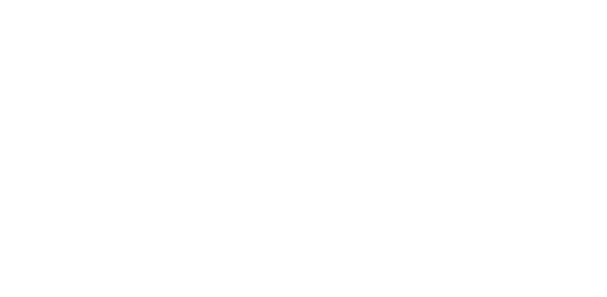
select select "**********"
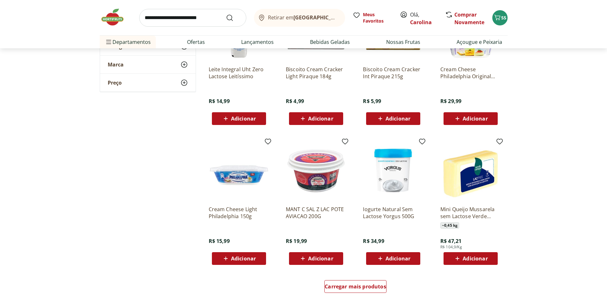
scroll to position [340, 0]
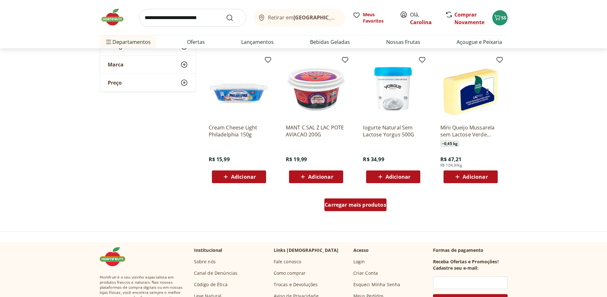
click at [368, 210] on div "Carregar mais produtos" at bounding box center [355, 205] width 62 height 13
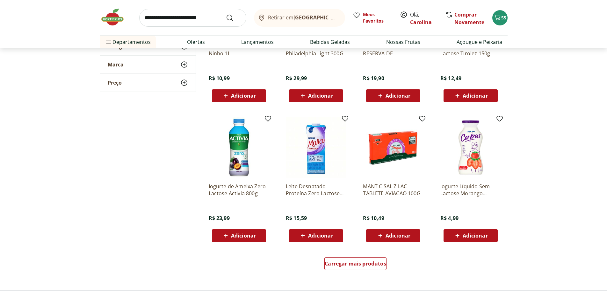
scroll to position [700, 0]
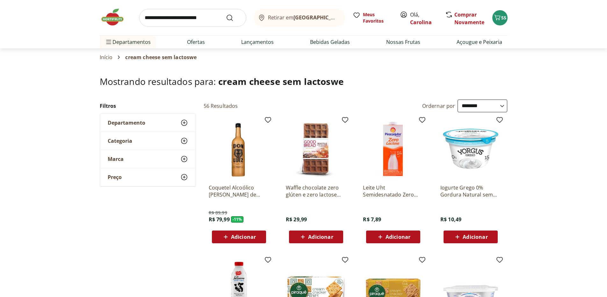
click at [114, 19] on img at bounding box center [116, 17] width 32 height 19
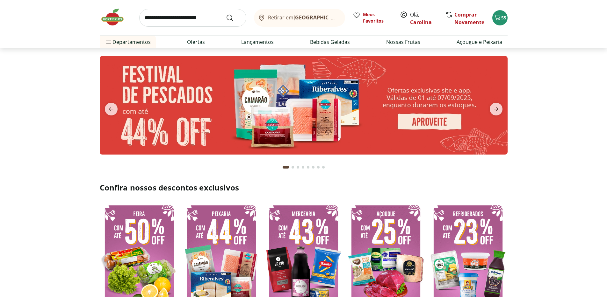
click at [392, 131] on img at bounding box center [304, 105] width 408 height 99
select select "**********"
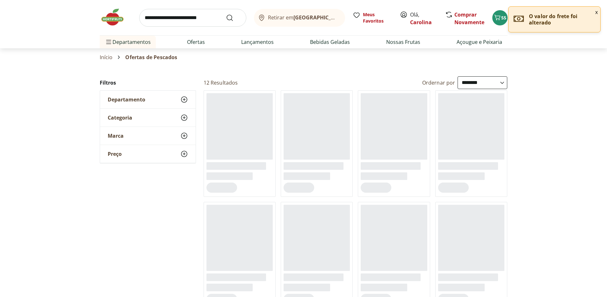
click at [595, 12] on button "x" at bounding box center [596, 12] width 8 height 11
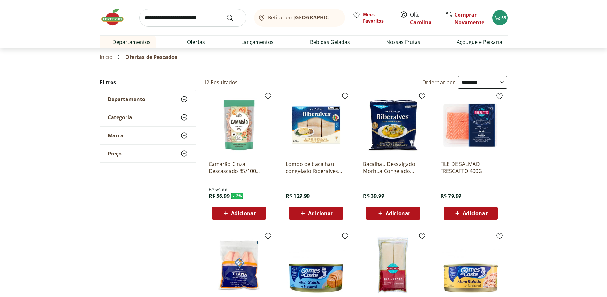
scroll to position [1, 0]
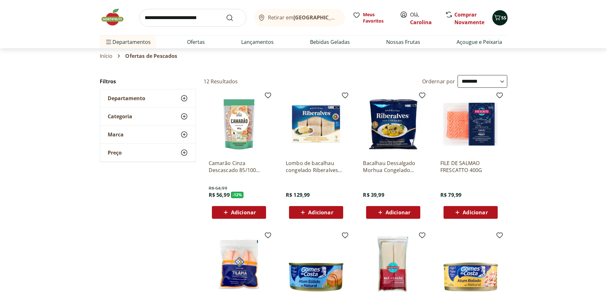
click at [508, 17] on div "Retirar em Rio de Janeiro/RJ Meus Favoritos Olá, Carolina Comprar Novamente 55 …" at bounding box center [303, 24] width 433 height 48
click at [506, 16] on button "55" at bounding box center [499, 17] width 15 height 15
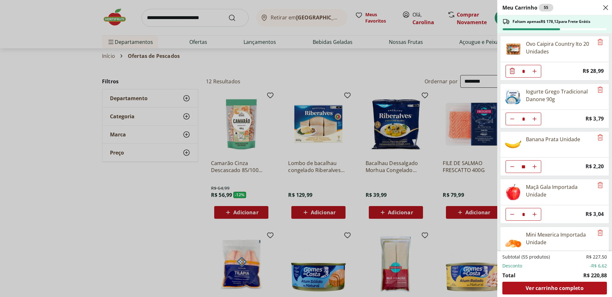
click at [441, 59] on div "Meu Carrinho 55 Faltam apenas R$ 178,12 para Frete Grátis Ovo Caipira Country I…" at bounding box center [306, 148] width 612 height 297
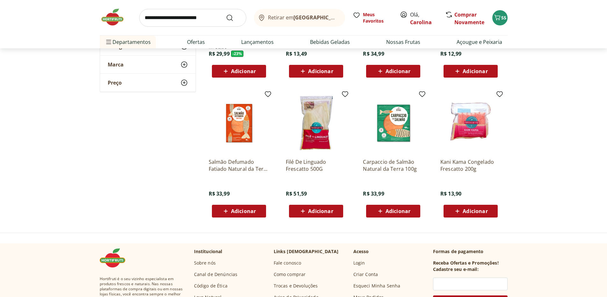
scroll to position [299, 0]
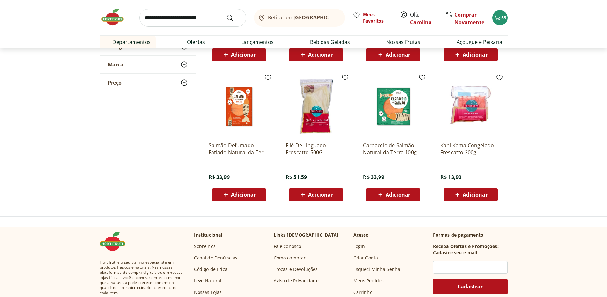
click at [106, 17] on img at bounding box center [116, 17] width 32 height 19
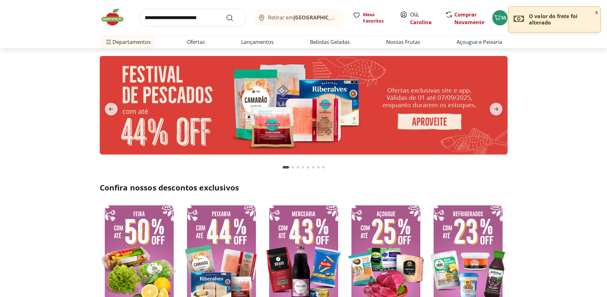
click at [595, 12] on button "x" at bounding box center [596, 12] width 8 height 11
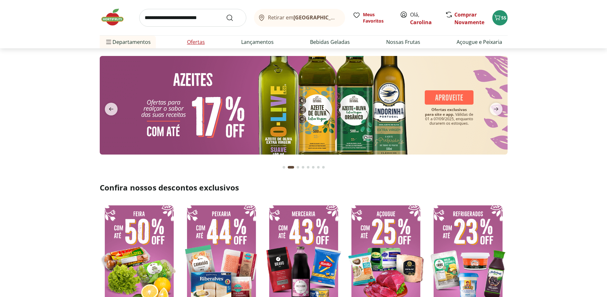
click at [201, 43] on link "Ofertas" at bounding box center [196, 42] width 18 height 8
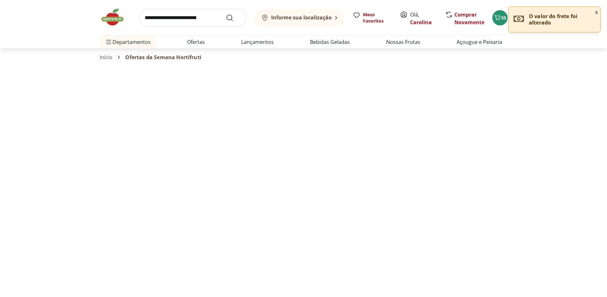
select select "**********"
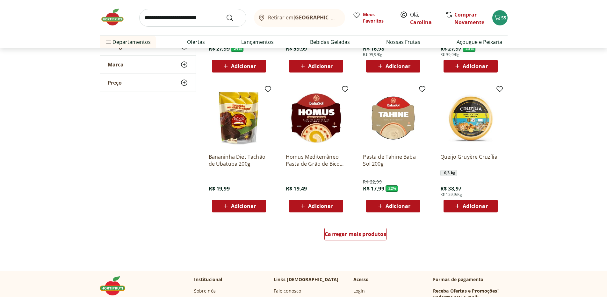
scroll to position [291, 0]
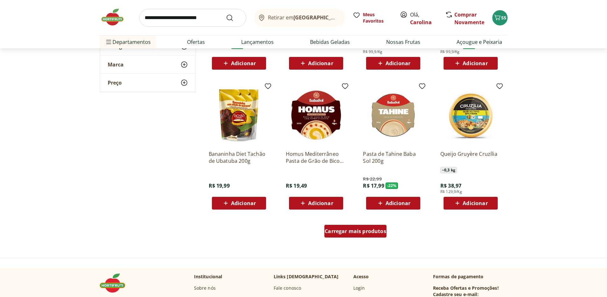
click at [384, 229] on span "Carregar mais produtos" at bounding box center [355, 231] width 61 height 5
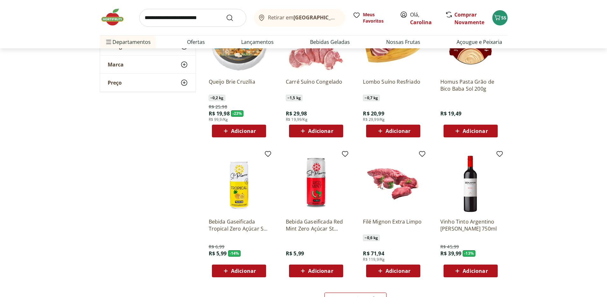
scroll to position [762, 0]
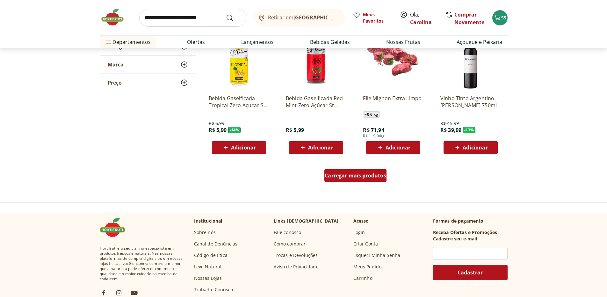
click at [376, 181] on div "Carregar mais produtos" at bounding box center [355, 175] width 62 height 13
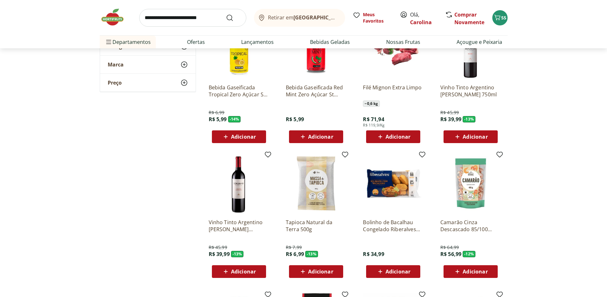
scroll to position [791, 0]
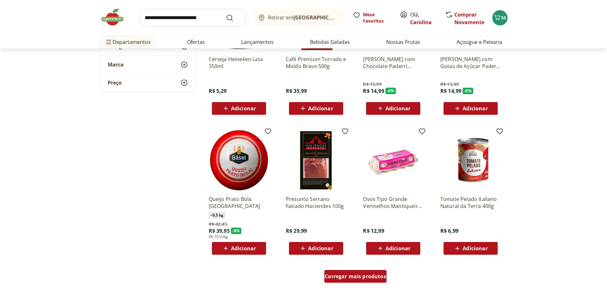
scroll to position [1133, 0]
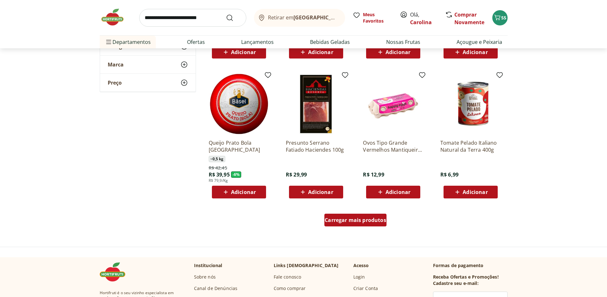
click at [370, 222] on span "Carregar mais produtos" at bounding box center [355, 220] width 61 height 5
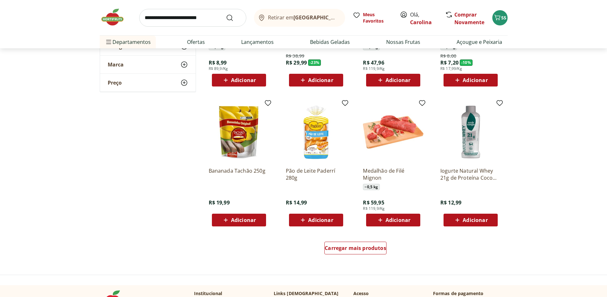
scroll to position [1568, 0]
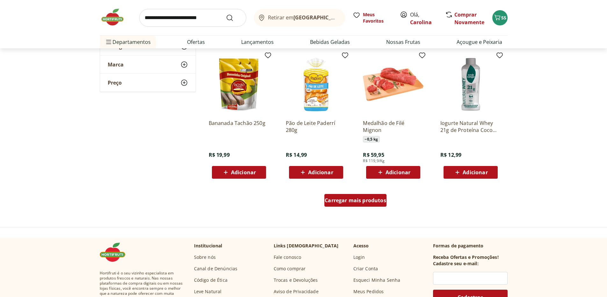
click at [376, 201] on span "Carregar mais produtos" at bounding box center [355, 200] width 61 height 5
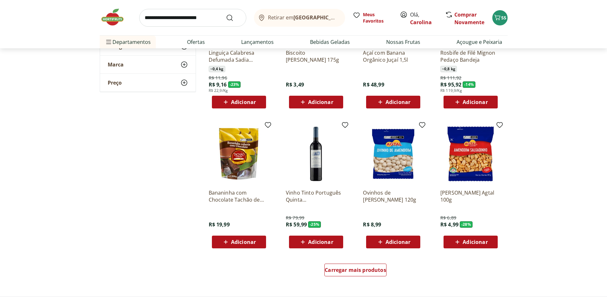
scroll to position [1936, 0]
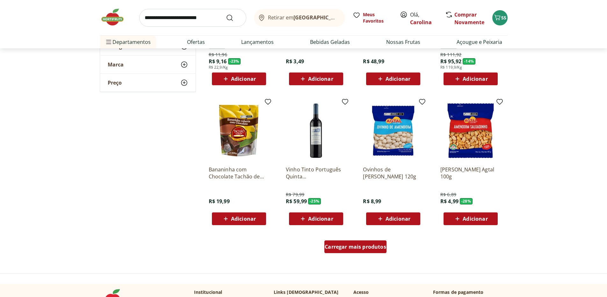
click at [361, 250] on span "Carregar mais produtos" at bounding box center [355, 247] width 61 height 5
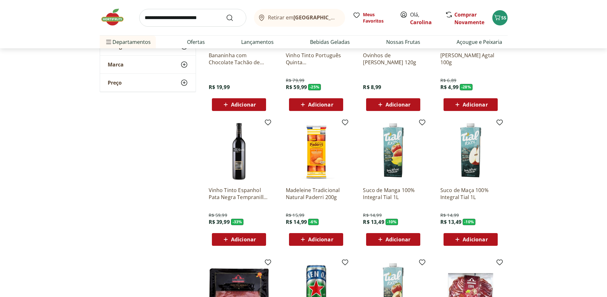
scroll to position [2053, 0]
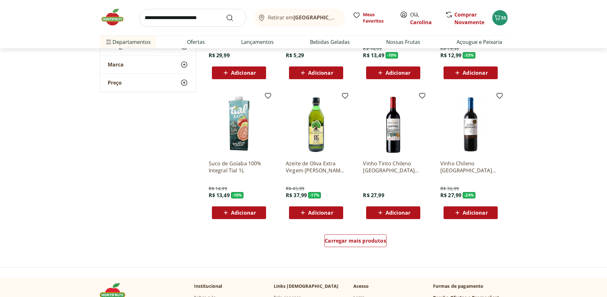
scroll to position [2431, 0]
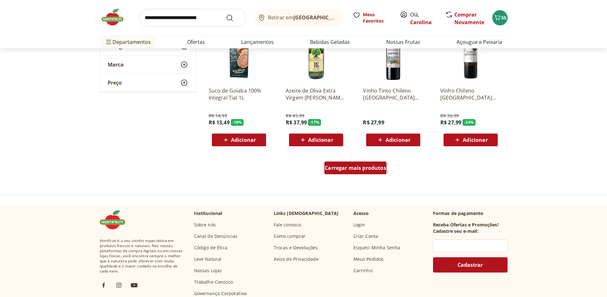
click at [367, 173] on div "Carregar mais produtos" at bounding box center [355, 168] width 62 height 13
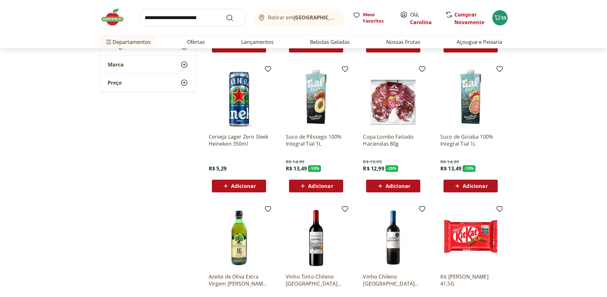
scroll to position [2759, 0]
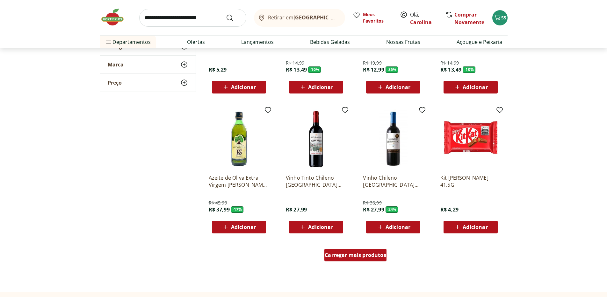
click at [364, 254] on span "Carregar mais produtos" at bounding box center [355, 255] width 61 height 5
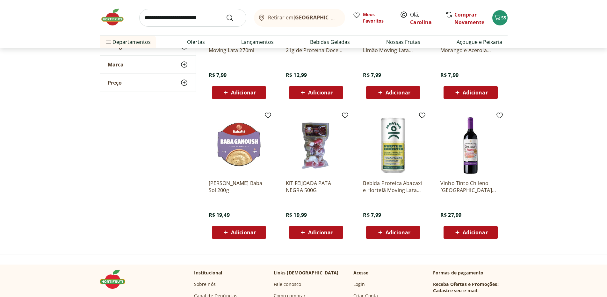
scroll to position [3169, 0]
click at [109, 19] on img at bounding box center [116, 17] width 32 height 19
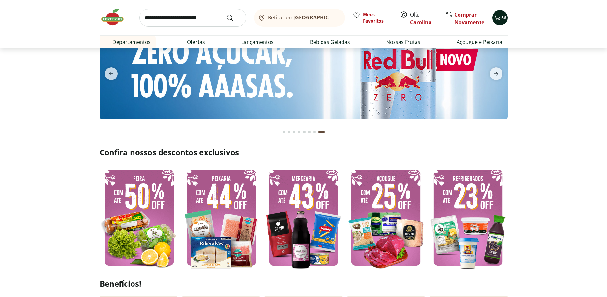
click at [502, 15] on span "56" at bounding box center [503, 18] width 5 height 6
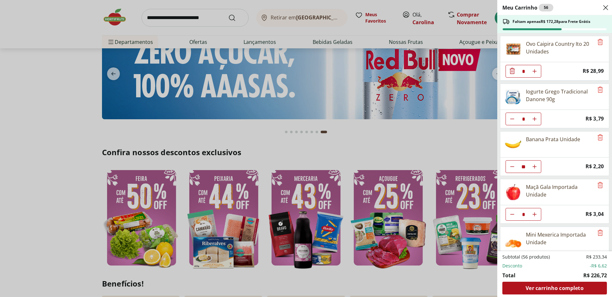
click at [509, 166] on icon "Diminuir Quantidade" at bounding box center [511, 166] width 5 height 5
click at [511, 167] on icon "Diminuir Quantidade" at bounding box center [511, 166] width 5 height 5
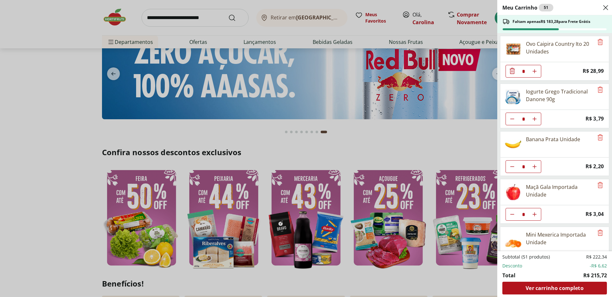
click at [538, 167] on button "Aumentar Quantidade" at bounding box center [534, 167] width 13 height 13
type input "*"
click at [378, 157] on div "Meu Carrinho 52 Faltam apenas R$ 181,08 para Frete Grátis Ovo Caipira Country I…" at bounding box center [306, 148] width 612 height 297
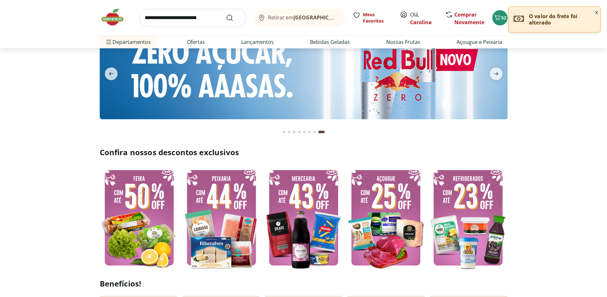
click at [598, 12] on button "x" at bounding box center [596, 12] width 8 height 11
